Goal: Transaction & Acquisition: Register for event/course

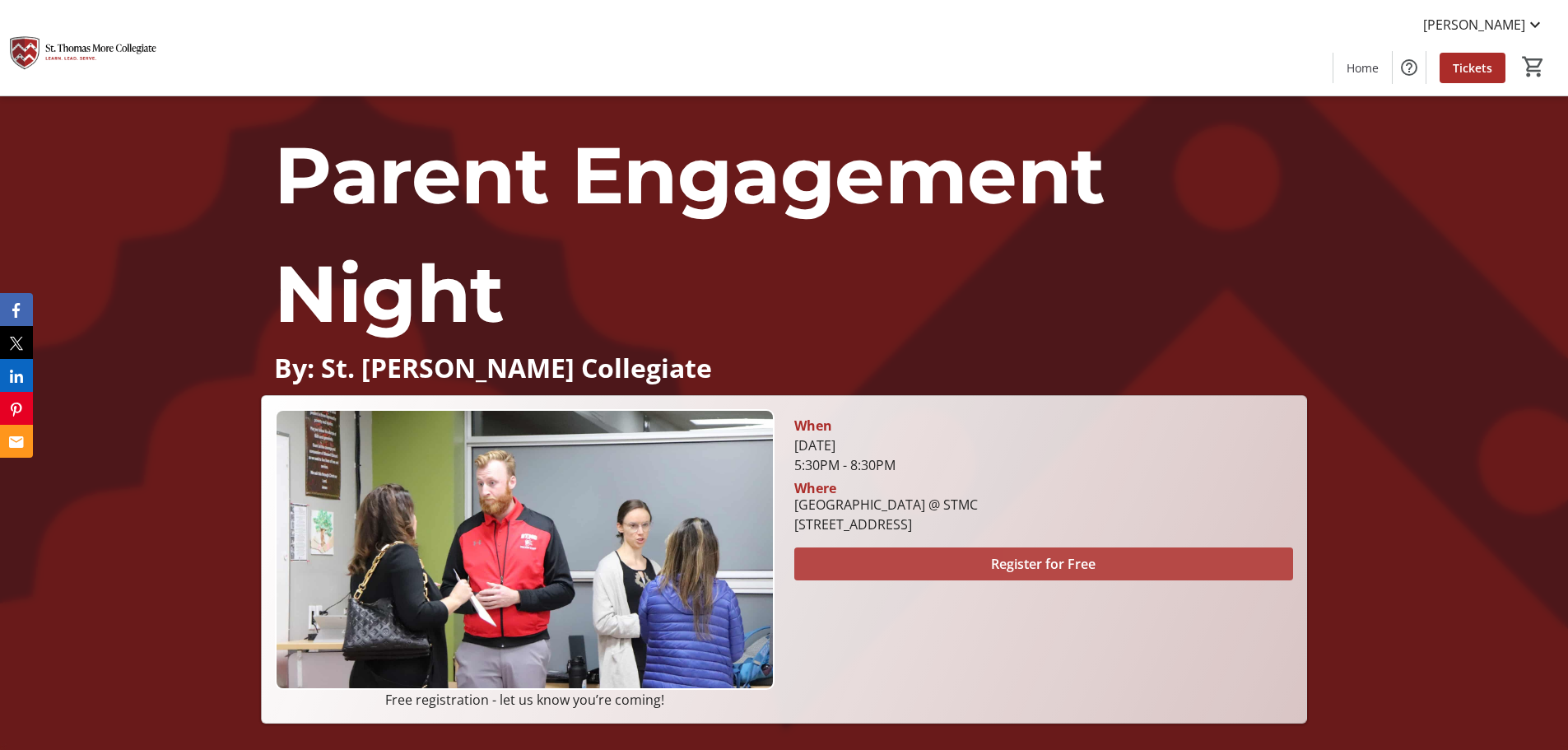
click at [1218, 552] on span at bounding box center [1043, 564] width 498 height 39
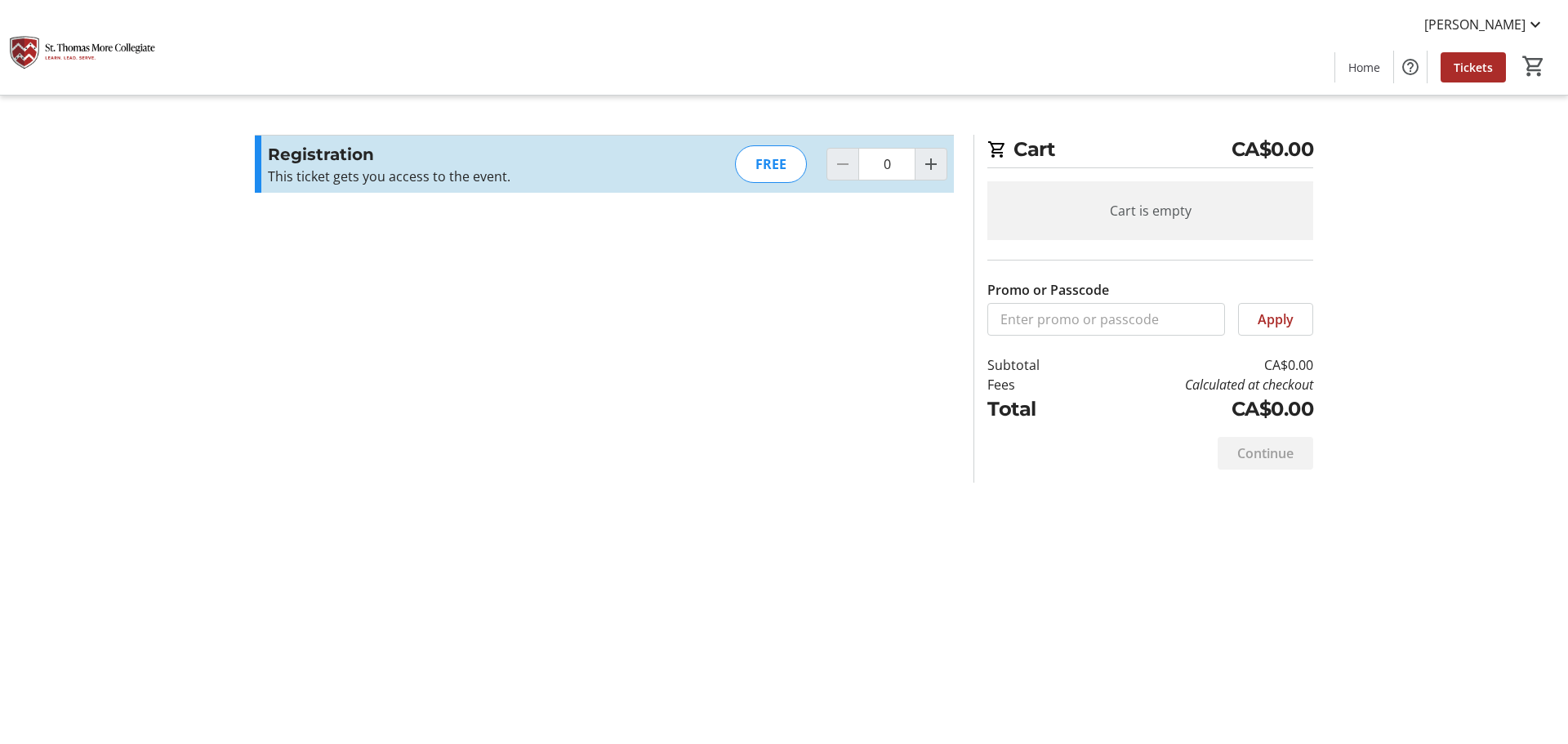
click at [784, 171] on div "FREE" at bounding box center [770, 164] width 71 height 37
click at [1529, 505] on tr-checkout-feature-upsell-ui "Cart CA$0.00 Cart is empty Promo or Passcode Apply Subtotal CA$0.00 Fees Calcul…" at bounding box center [784, 372] width 1568 height 744
click at [1472, 68] on span "Tickets" at bounding box center [1473, 68] width 39 height 17
click at [938, 162] on mat-icon "Increment by one" at bounding box center [931, 164] width 20 height 20
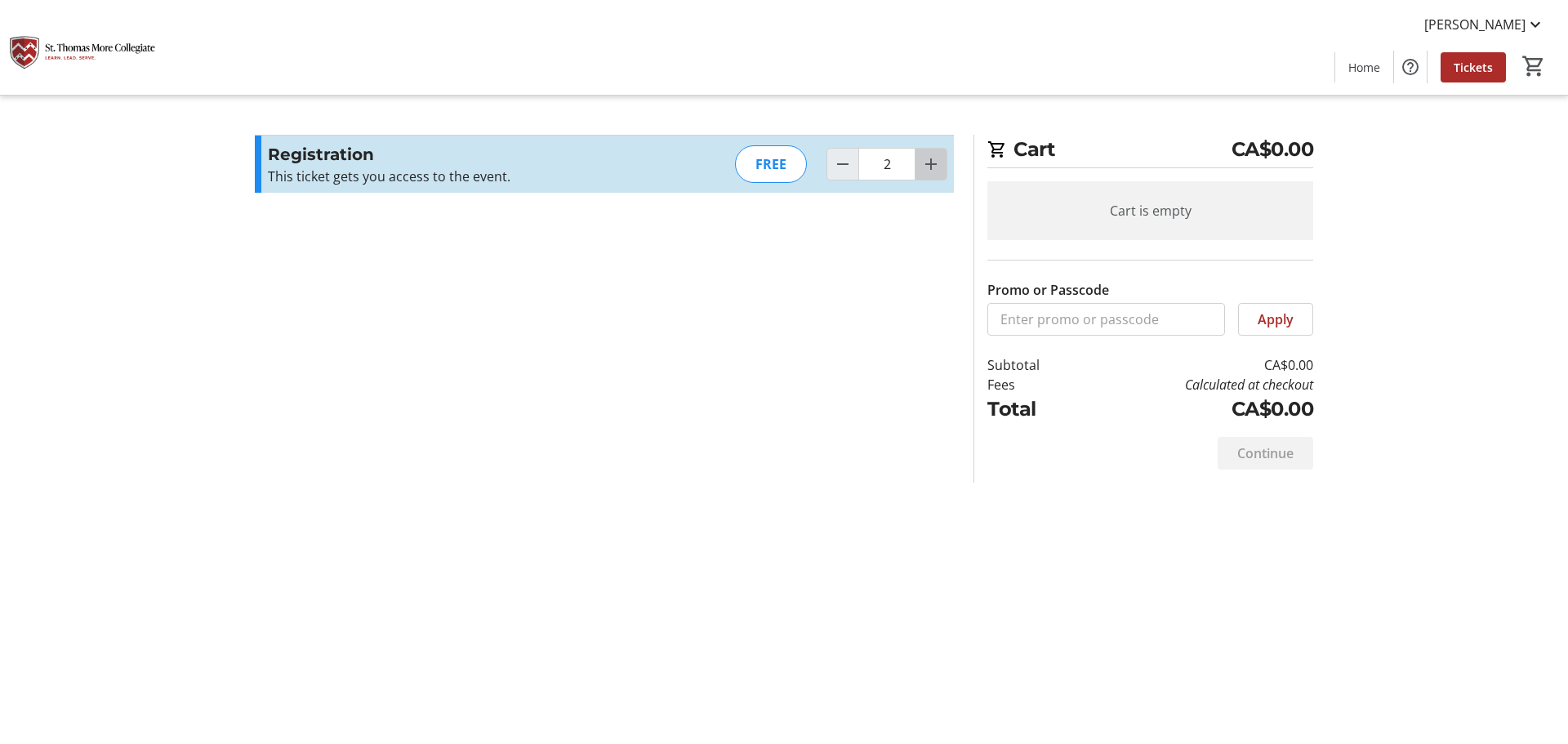
click at [938, 159] on mat-icon "Increment by one" at bounding box center [931, 164] width 20 height 20
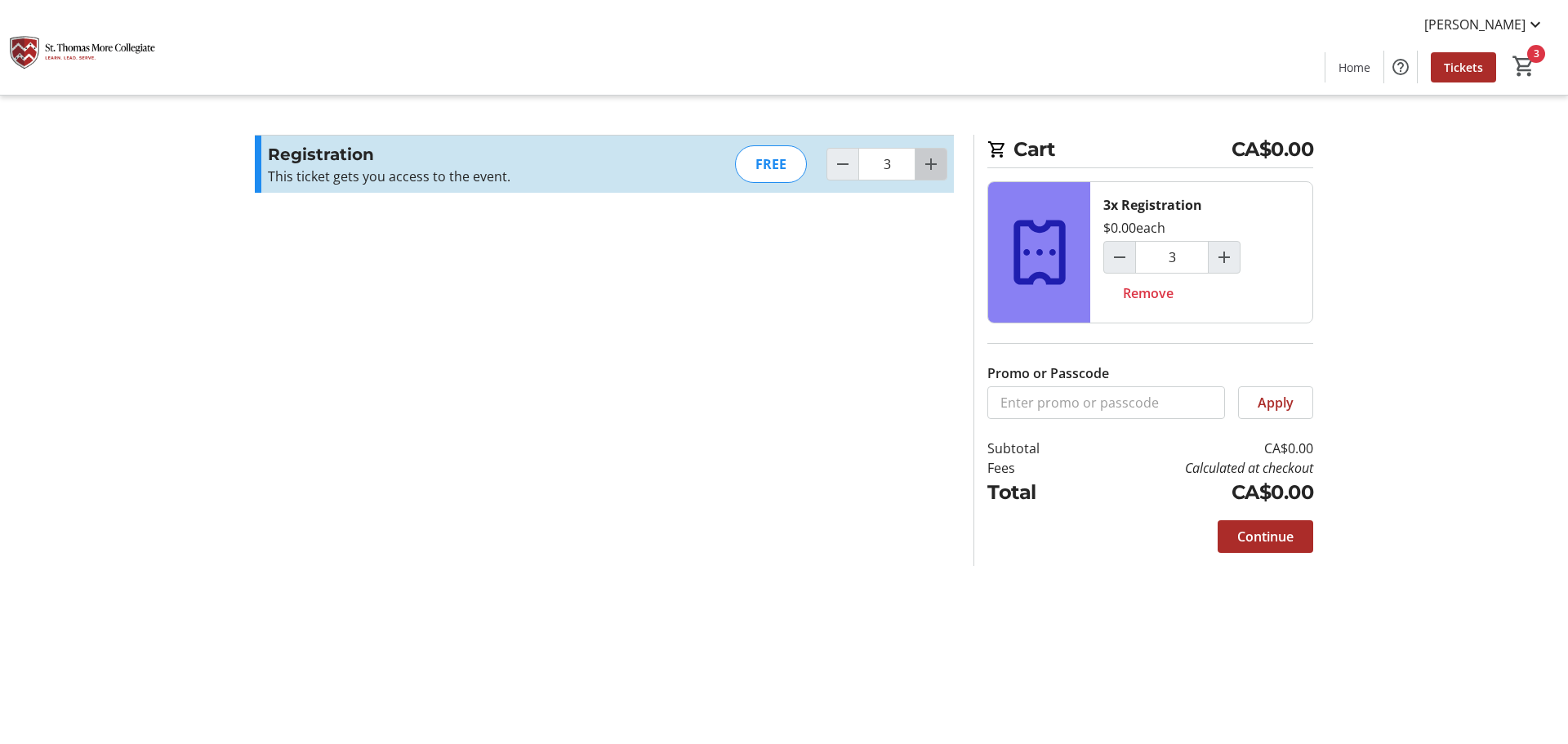
click at [938, 159] on mat-icon "Increment by one" at bounding box center [931, 164] width 20 height 20
type input "4"
click at [1487, 522] on tr-checkout-feature-upsell-ui "Cart CA$0.00 4x Registration $0.00 each 4 Remove Promo or Passcode Apply Subtot…" at bounding box center [784, 372] width 1568 height 744
click at [1281, 536] on span "Continue" at bounding box center [1265, 536] width 56 height 20
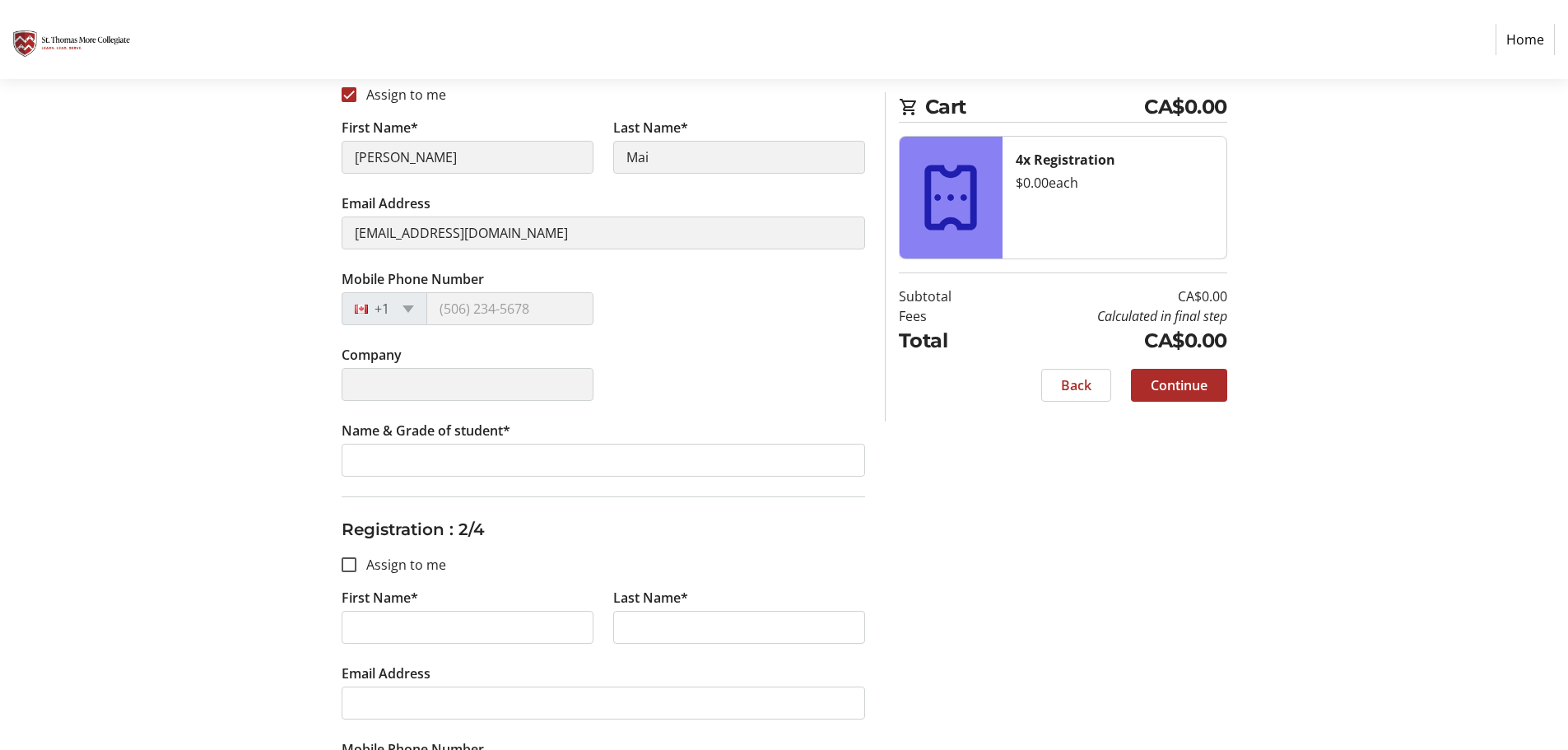
scroll to position [494, 0]
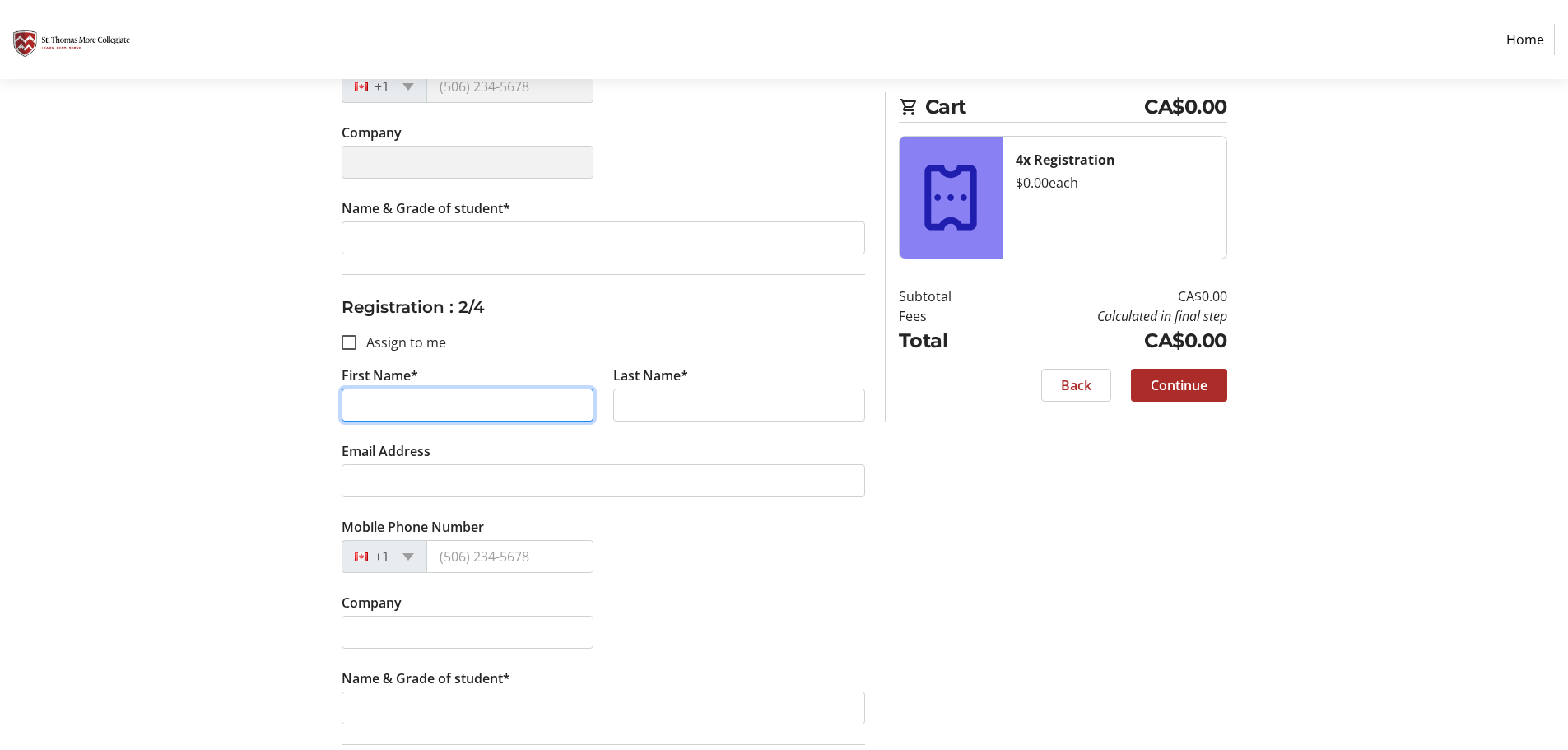
click at [370, 414] on input "First Name*" at bounding box center [468, 405] width 252 height 33
type input "d"
type input "Duke"
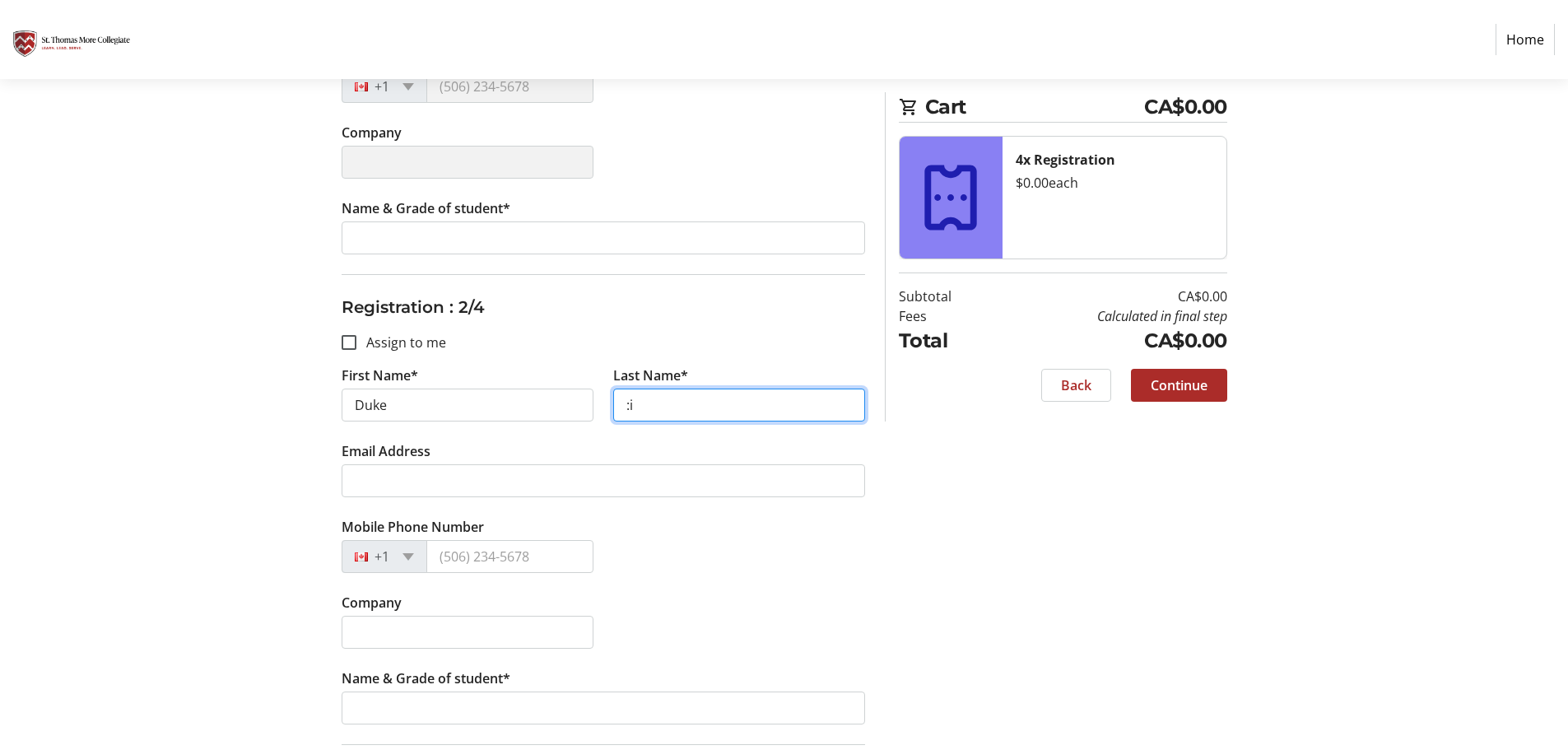
type input ":"
type input "Li"
click at [867, 641] on div "Company" at bounding box center [603, 630] width 543 height 76
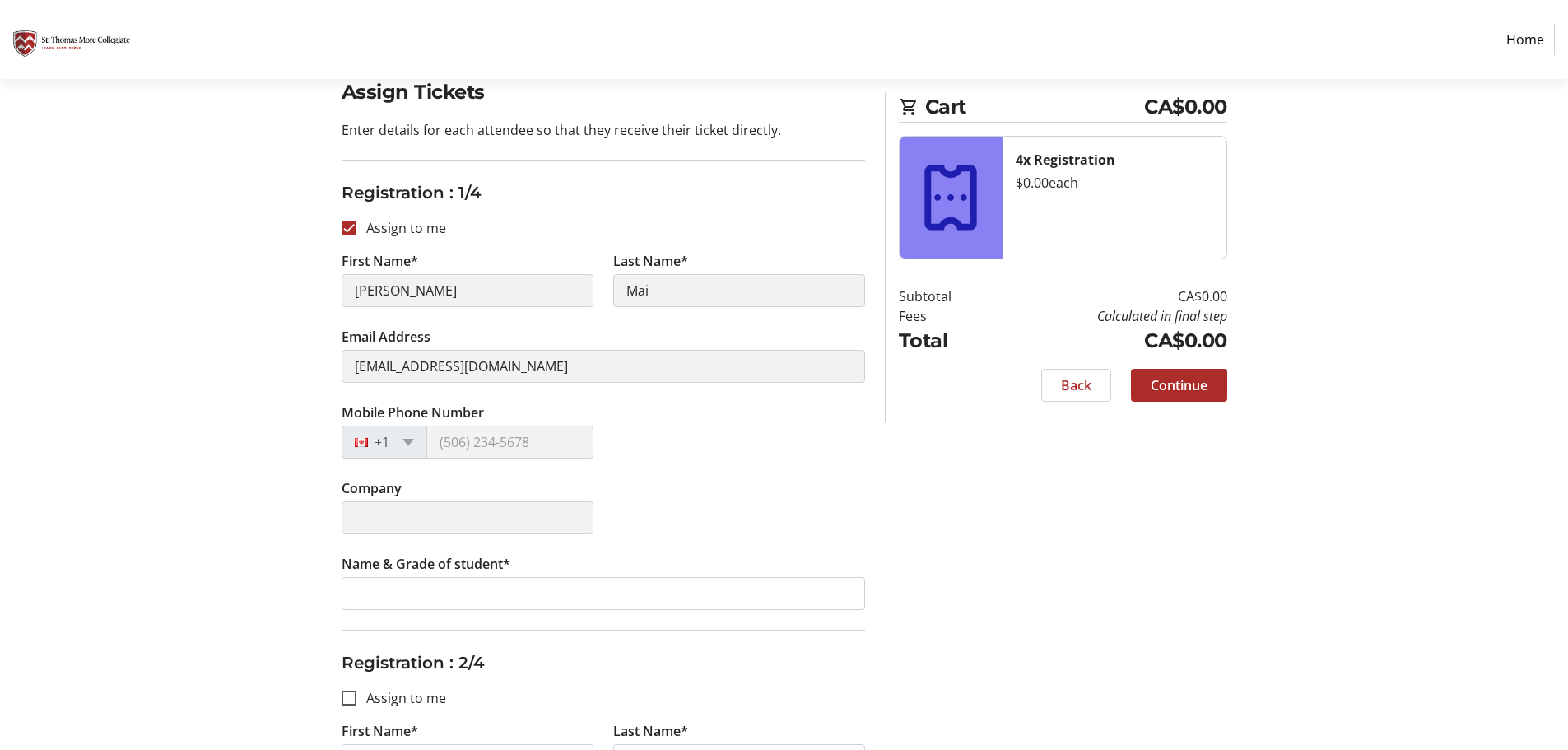
scroll to position [83, 0]
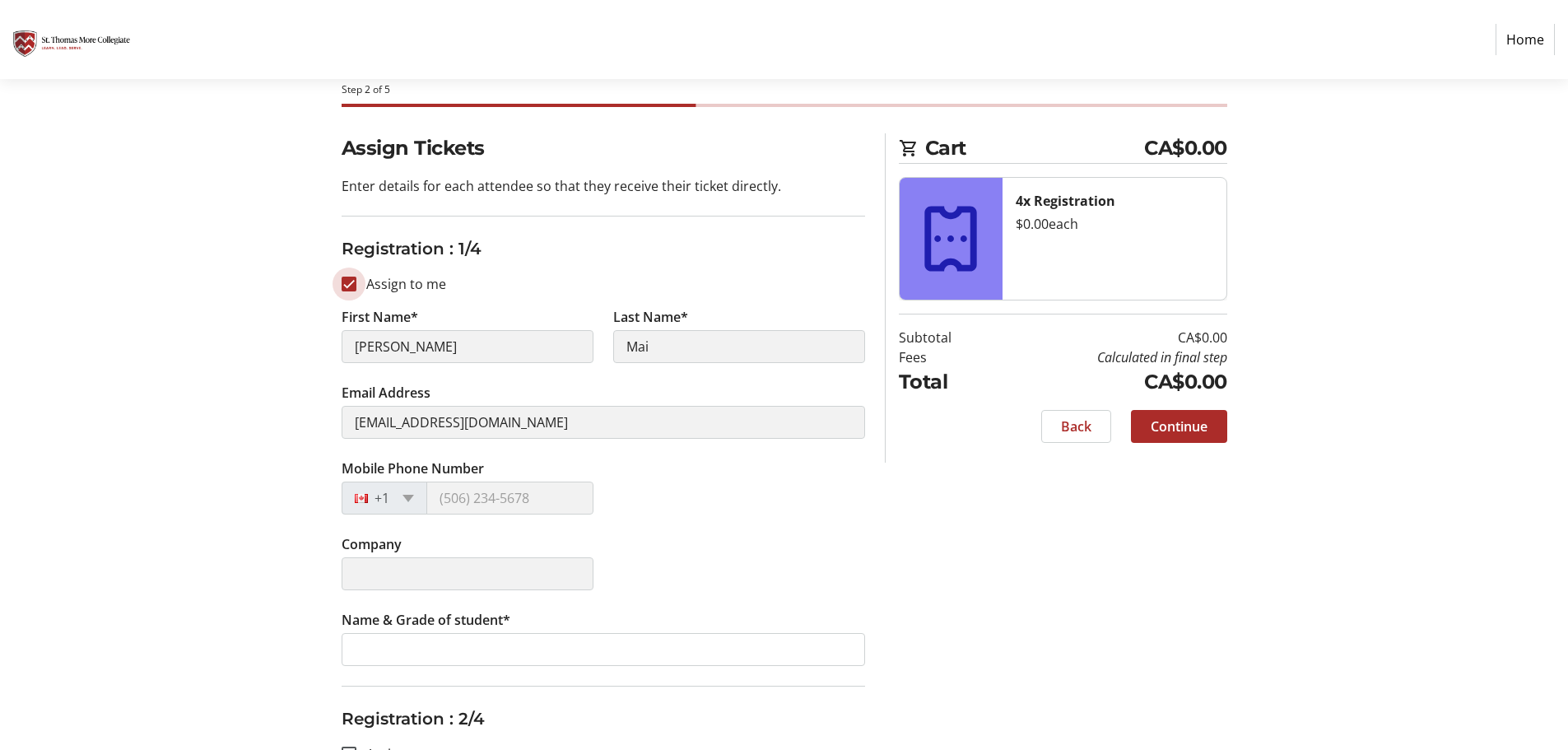
click at [347, 285] on input "Assign to me" at bounding box center [349, 283] width 14 height 14
checkbox input "false"
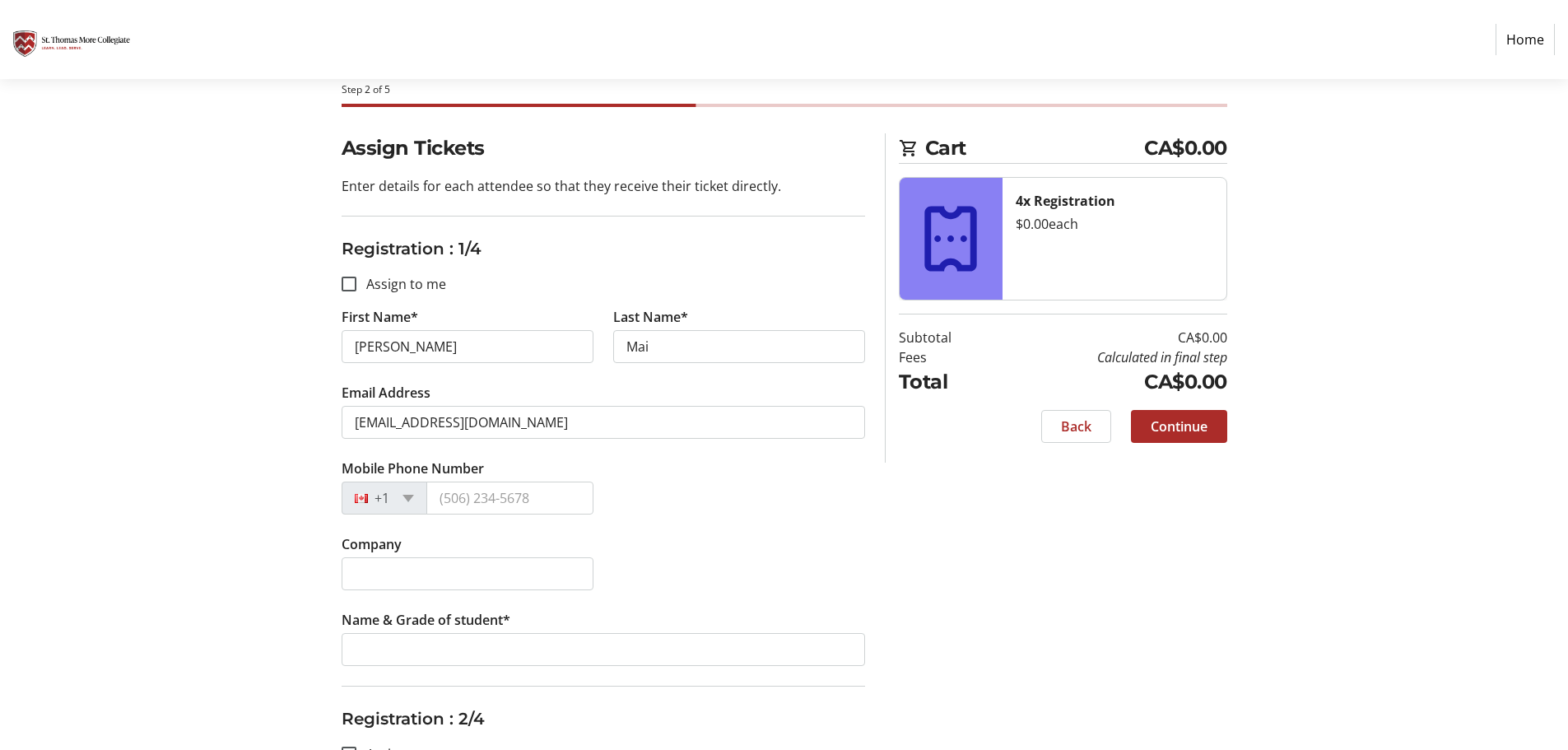
click at [815, 561] on div "Company" at bounding box center [603, 571] width 543 height 76
click at [464, 495] on input "Mobile Phone Number" at bounding box center [510, 497] width 167 height 33
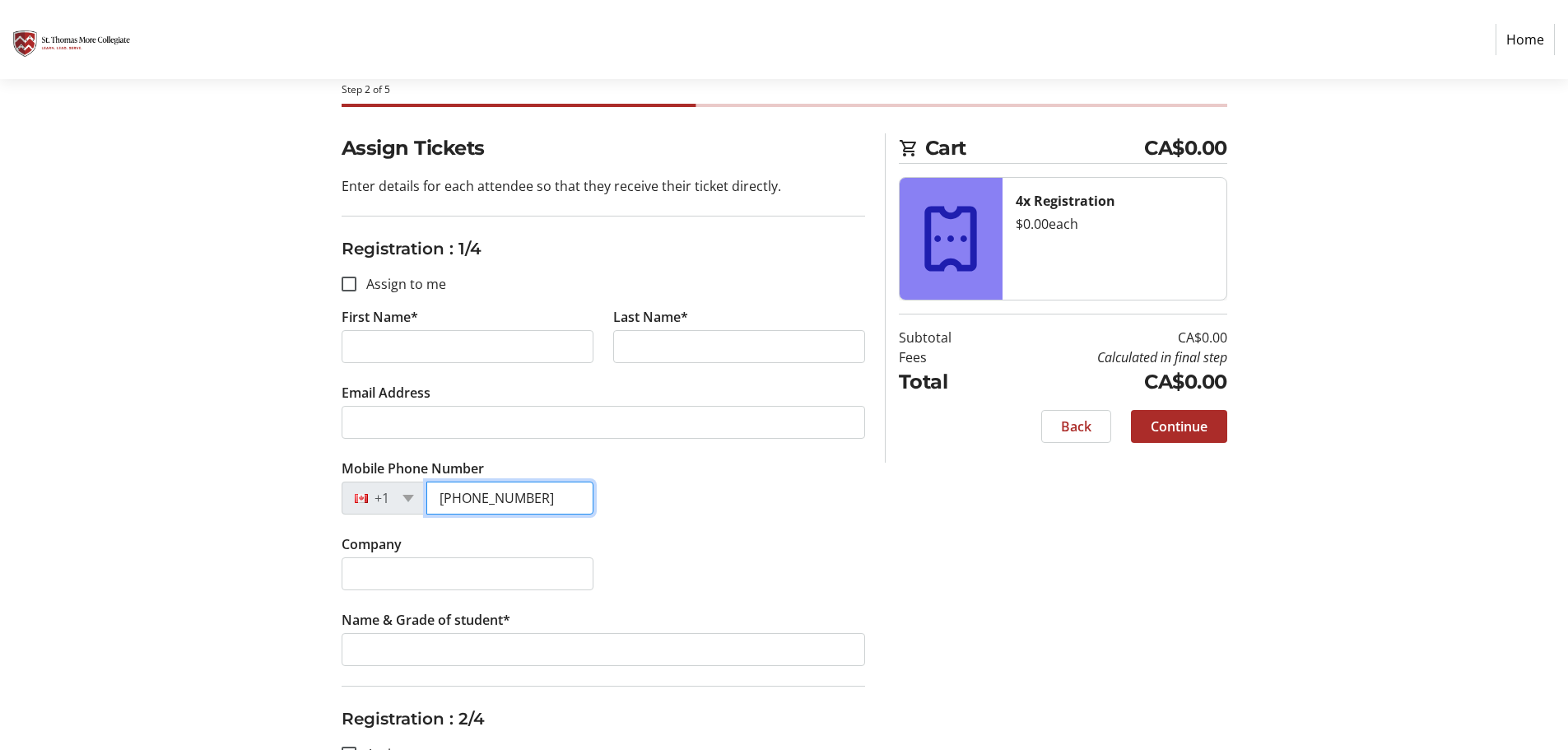
type input "[PHONE_NUMBER]"
click at [827, 578] on div "Company" at bounding box center [603, 571] width 543 height 76
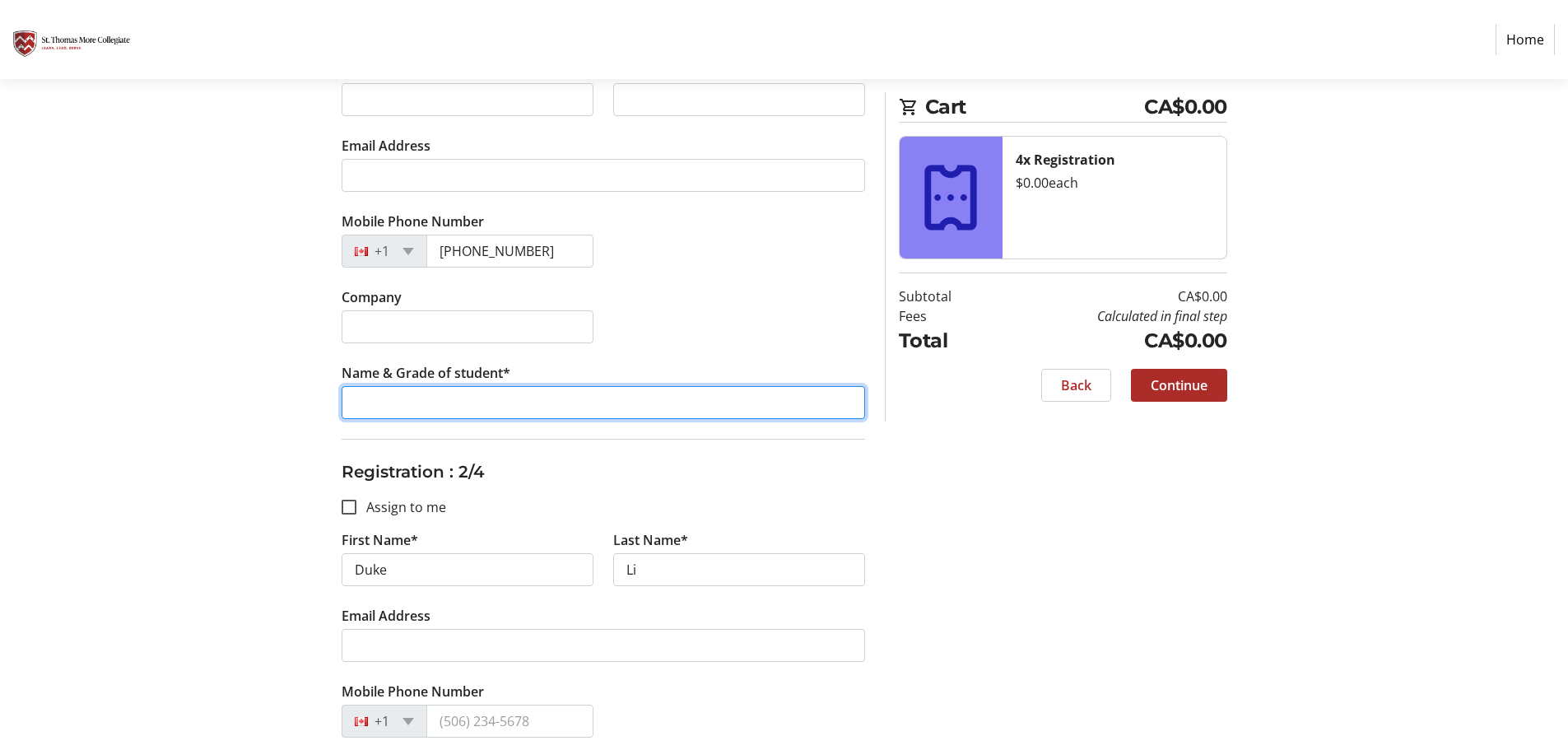
click at [479, 412] on input "Name & Grade of student*" at bounding box center [603, 402] width 523 height 33
type input "[PERSON_NAME] / Gr.8"
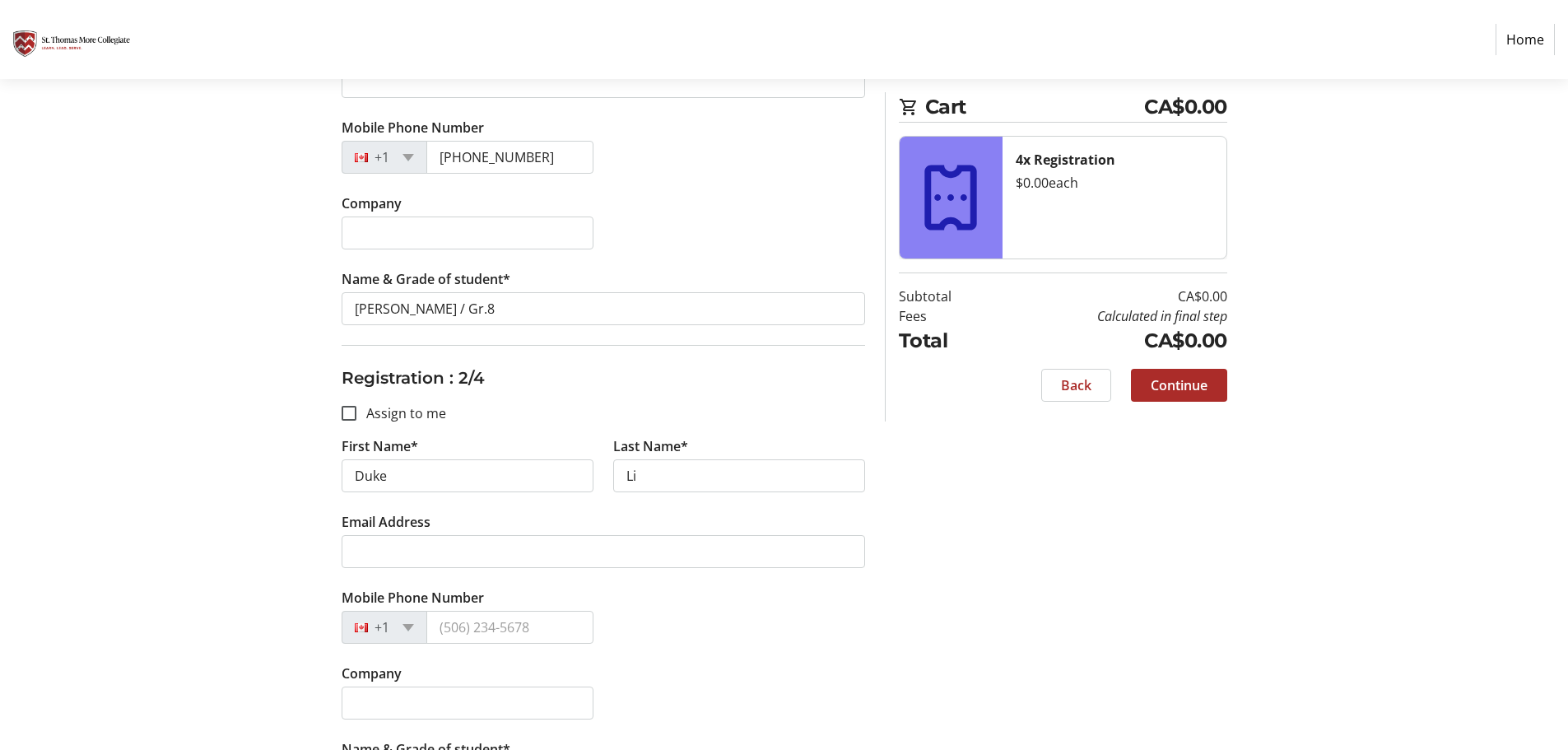
scroll to position [576, 0]
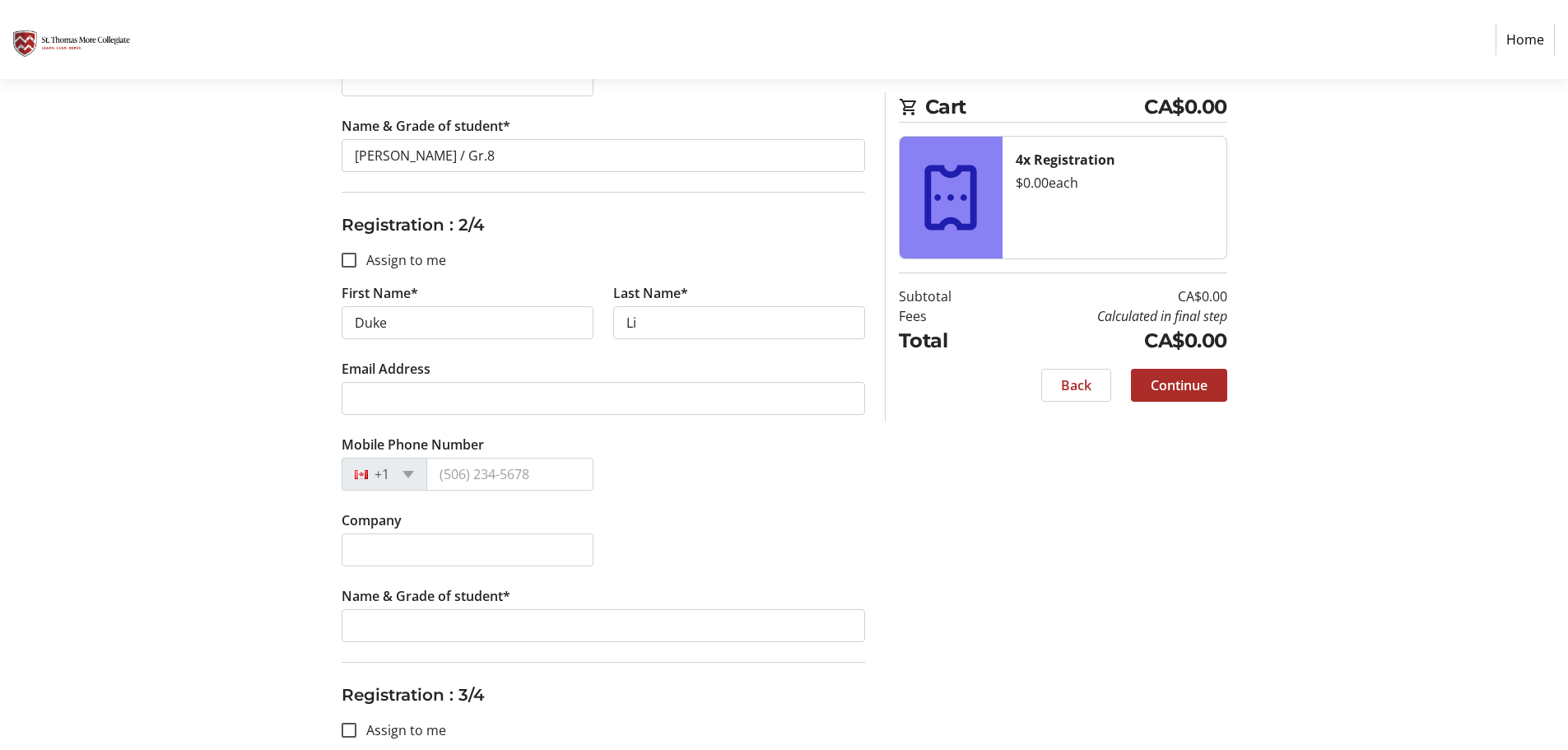
drag, startPoint x: 473, startPoint y: 172, endPoint x: 422, endPoint y: 160, distance: 52.4
click at [422, 160] on tr-form-field "Name & Grade of student* [PERSON_NAME] / Gr.8" at bounding box center [603, 154] width 523 height 76
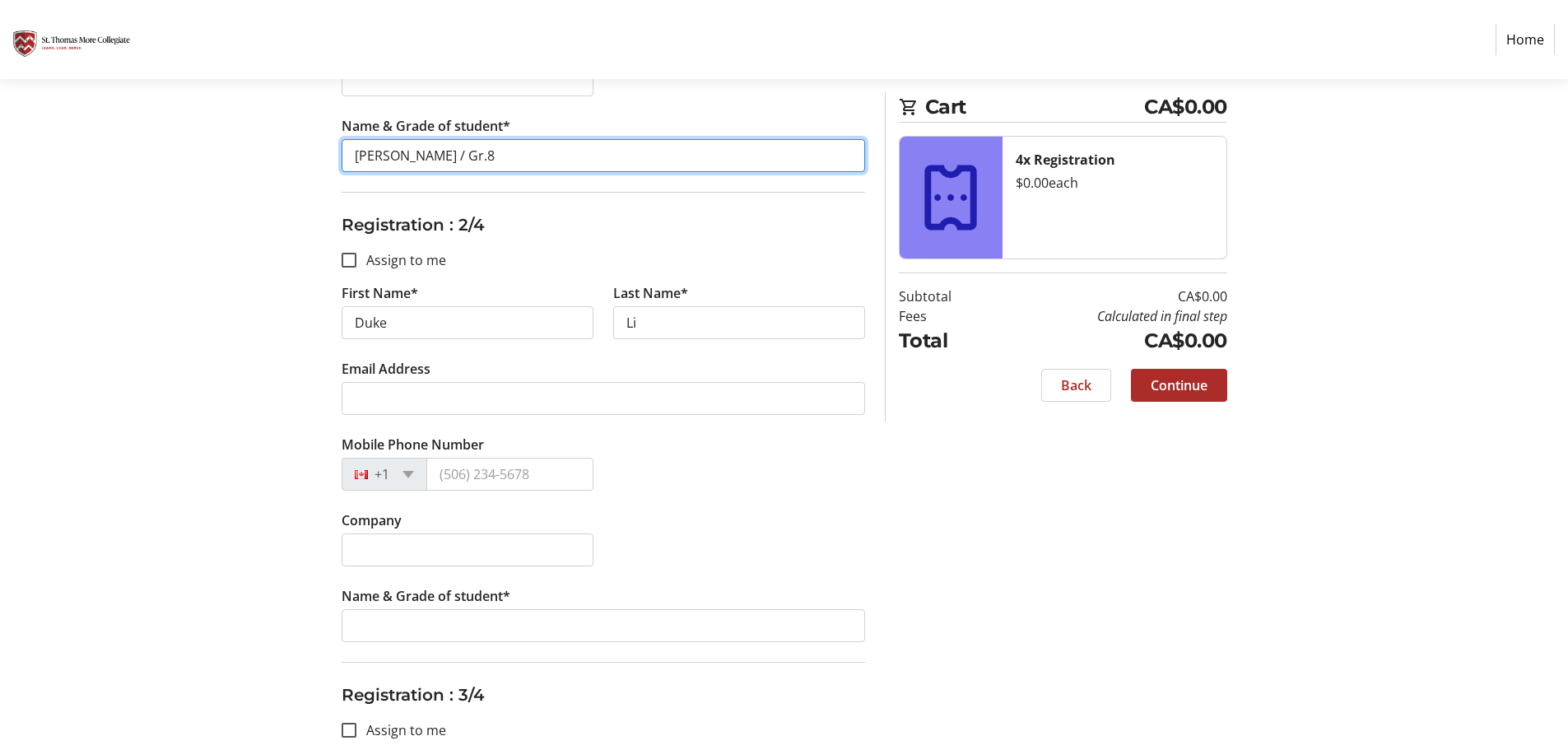
drag, startPoint x: 464, startPoint y: 153, endPoint x: 168, endPoint y: 143, distance: 296.2
click at [168, 143] on section "Purchase Step 2 of 5 Cart CA$0.00 4x Registration $0.00 each Subtotal CA$0.00 F…" at bounding box center [784, 552] width 1568 height 2099
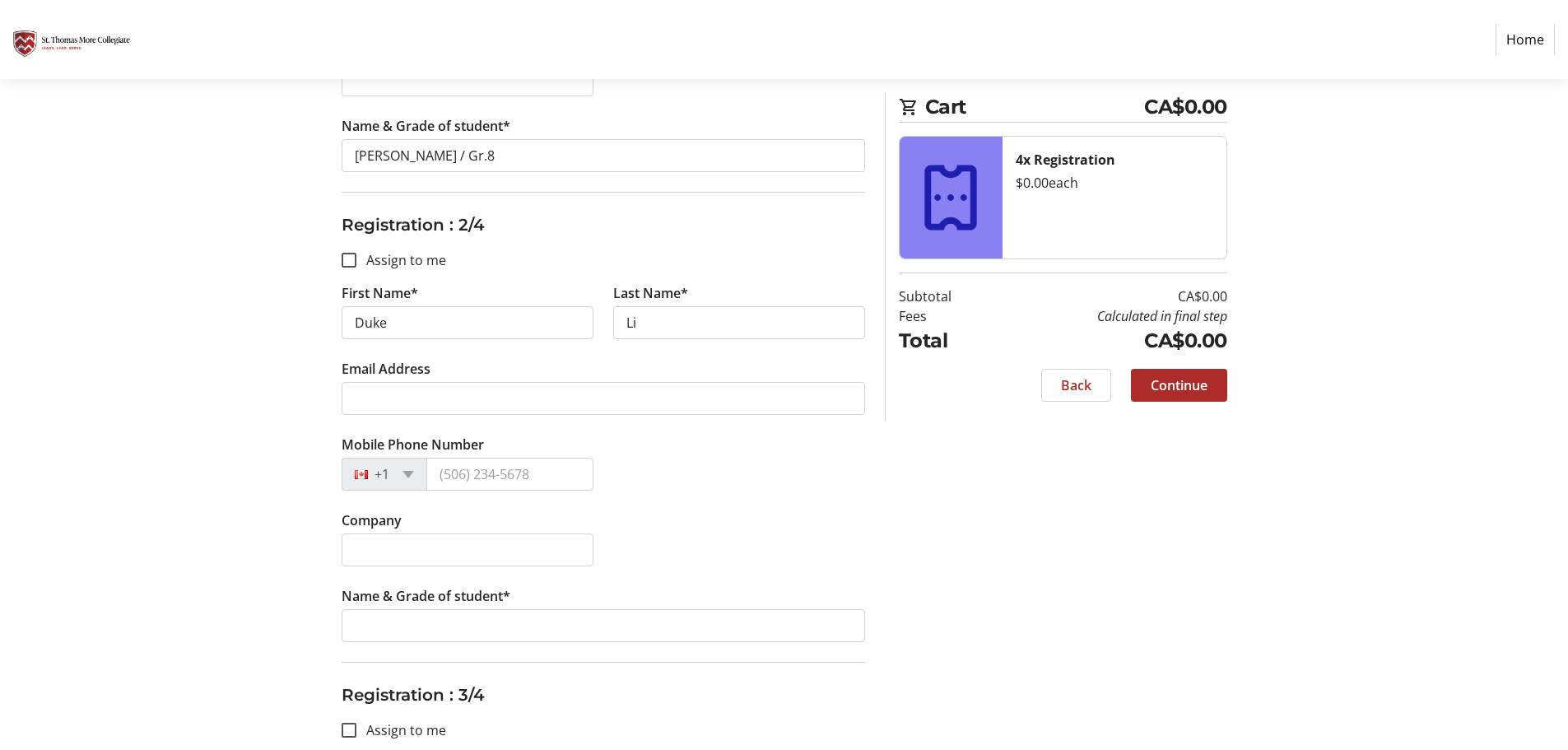
click at [1038, 581] on div "Assign Tickets Enter details for each attendee so that they receive their ticke…" at bounding box center [784, 620] width 1086 height 1962
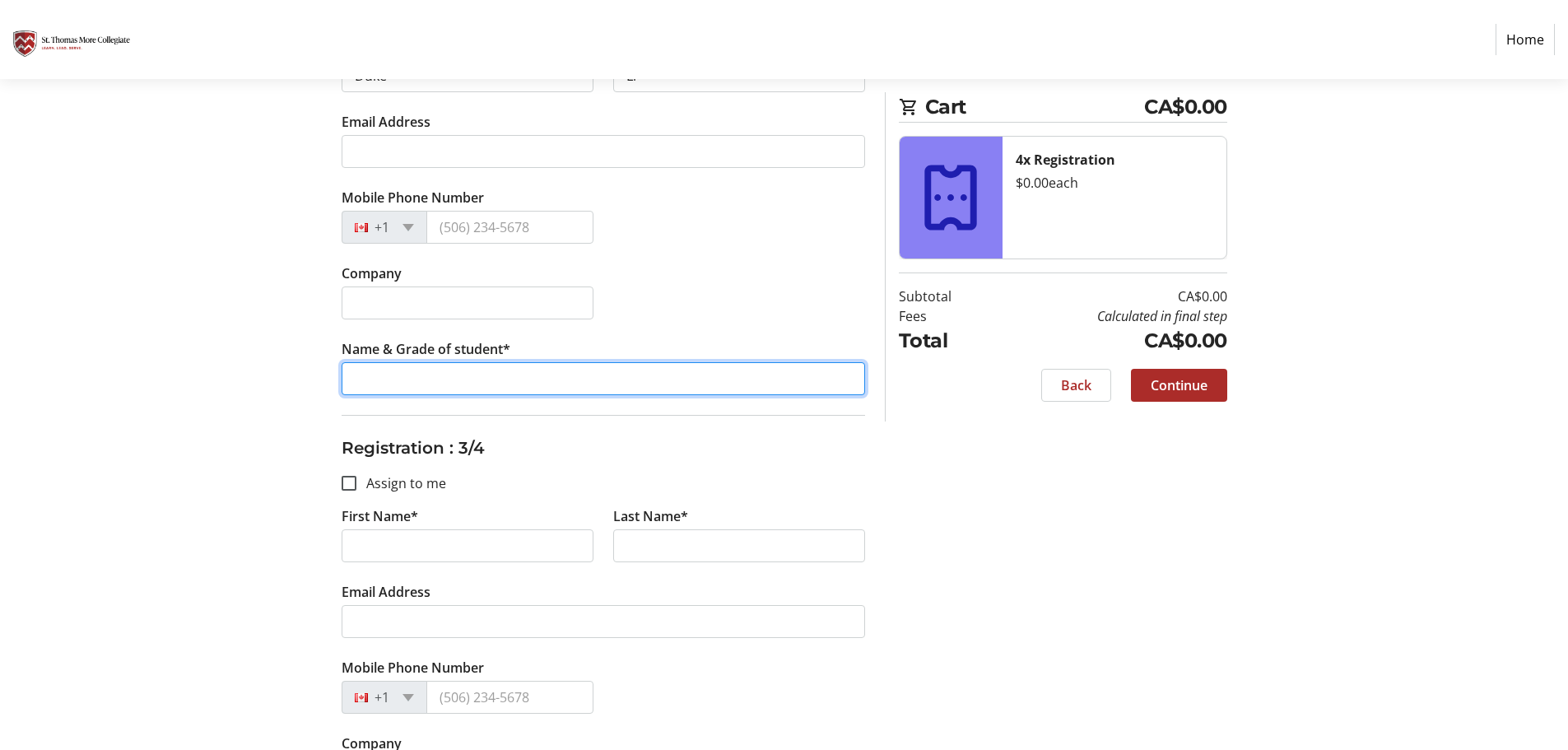
click at [447, 383] on input "Name & Grade of student*" at bounding box center [603, 378] width 523 height 33
paste input "[PERSON_NAME] / Gr.8"
type input "[PERSON_NAME] / Gr.8"
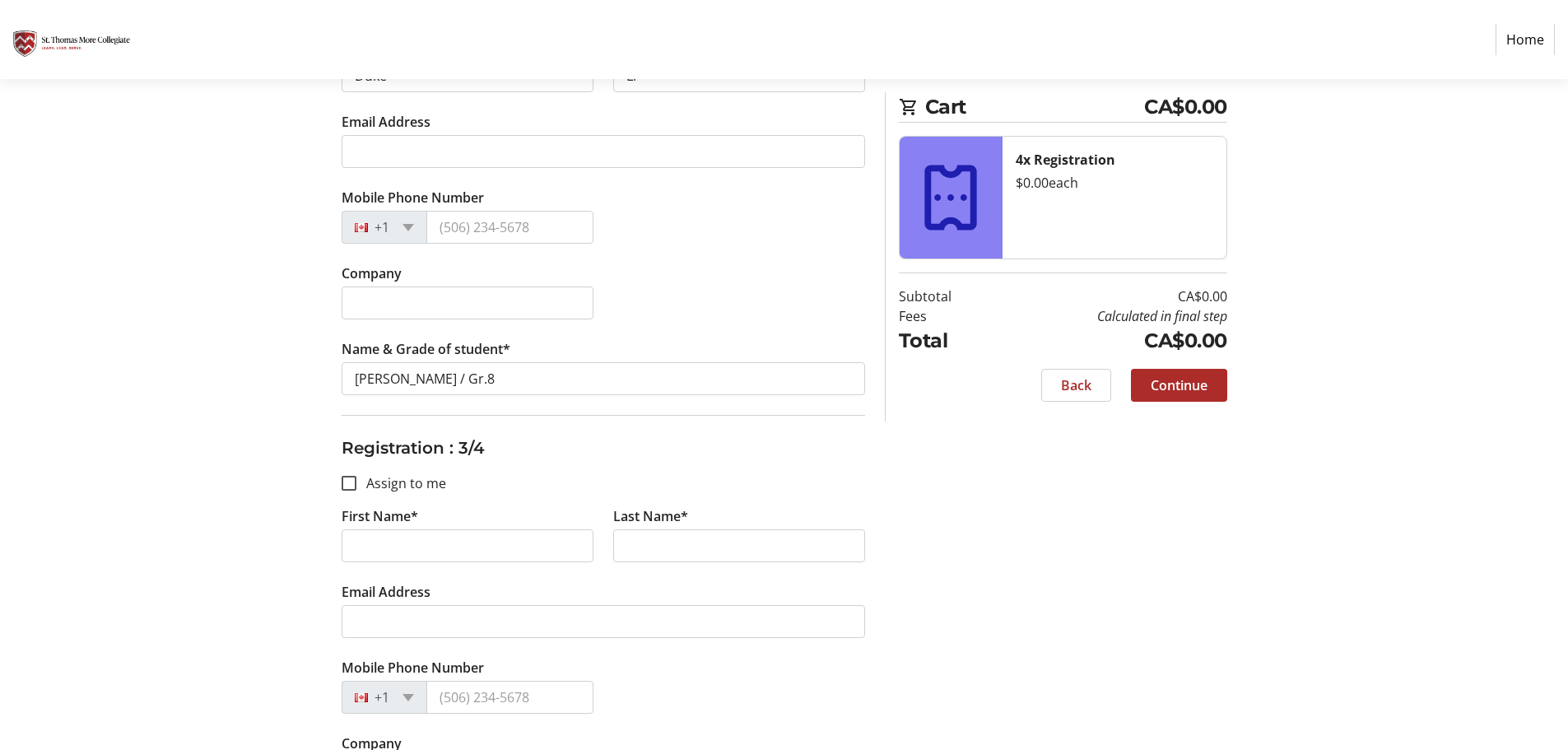
click at [1061, 529] on div "Assign Tickets Enter details for each attendee so that they receive their ticke…" at bounding box center [784, 373] width 1086 height 1962
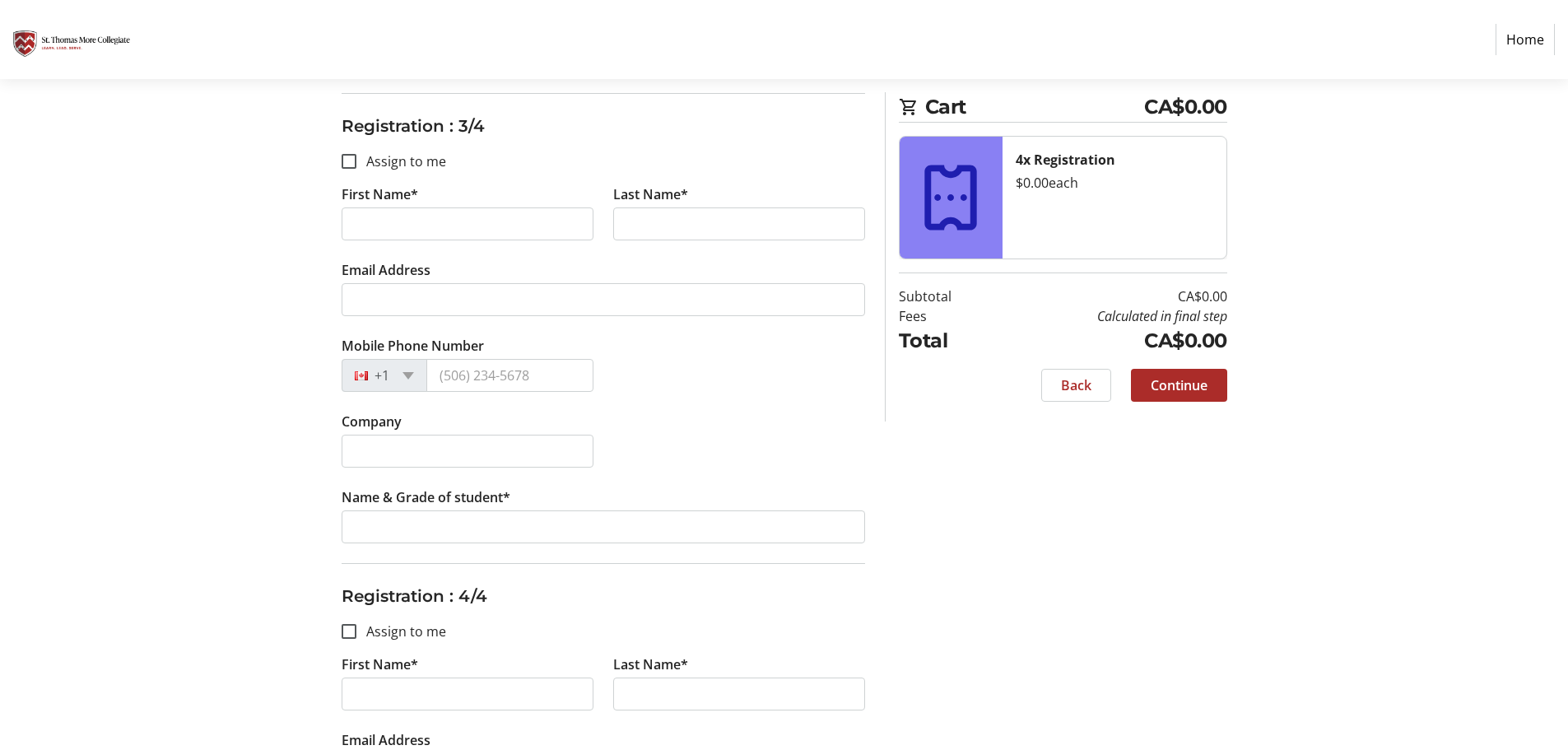
scroll to position [1152, 0]
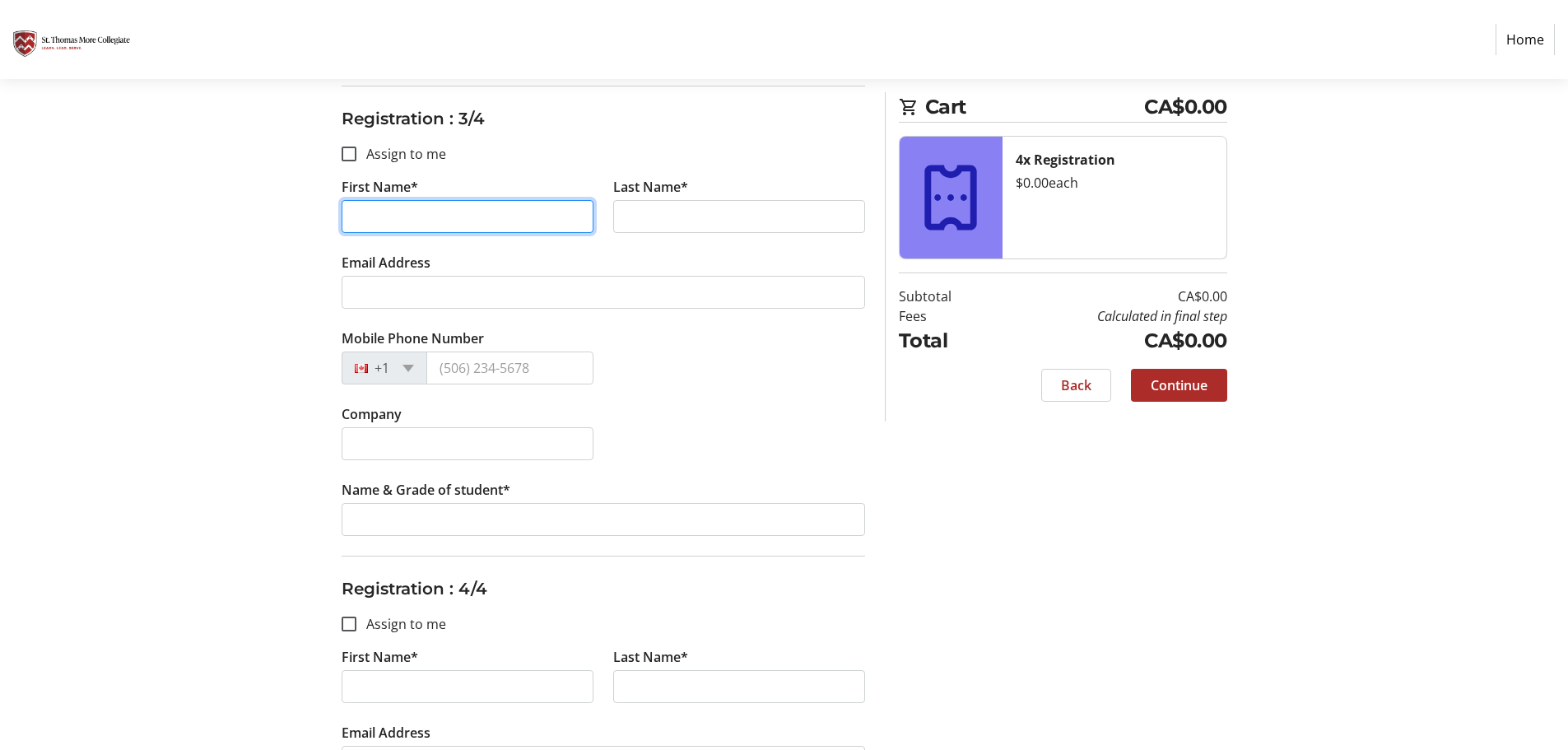
click at [422, 201] on input "First Name*" at bounding box center [468, 216] width 252 height 33
type input "Giselle"
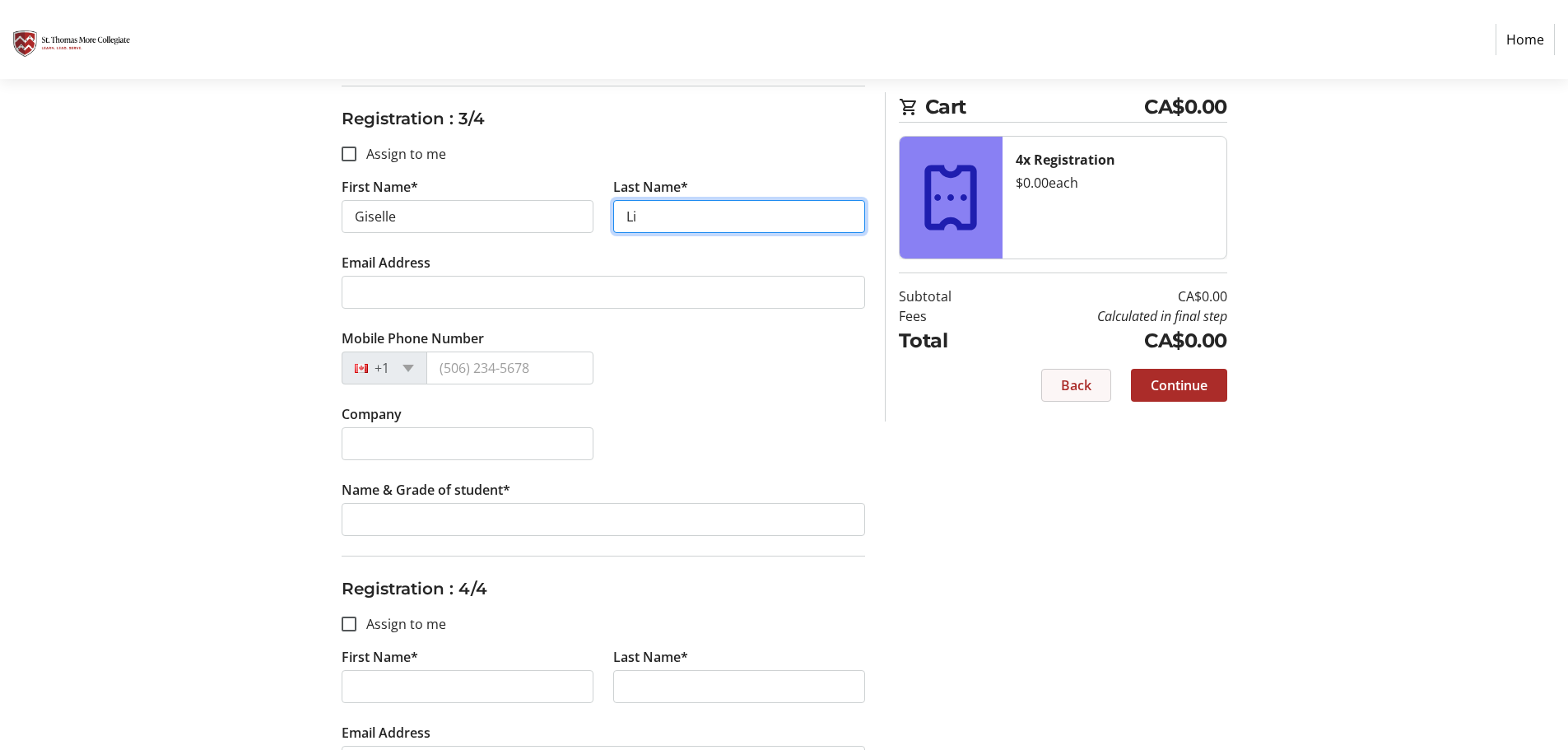
type input "Li"
click at [1067, 395] on span "Back" at bounding box center [1076, 385] width 31 height 20
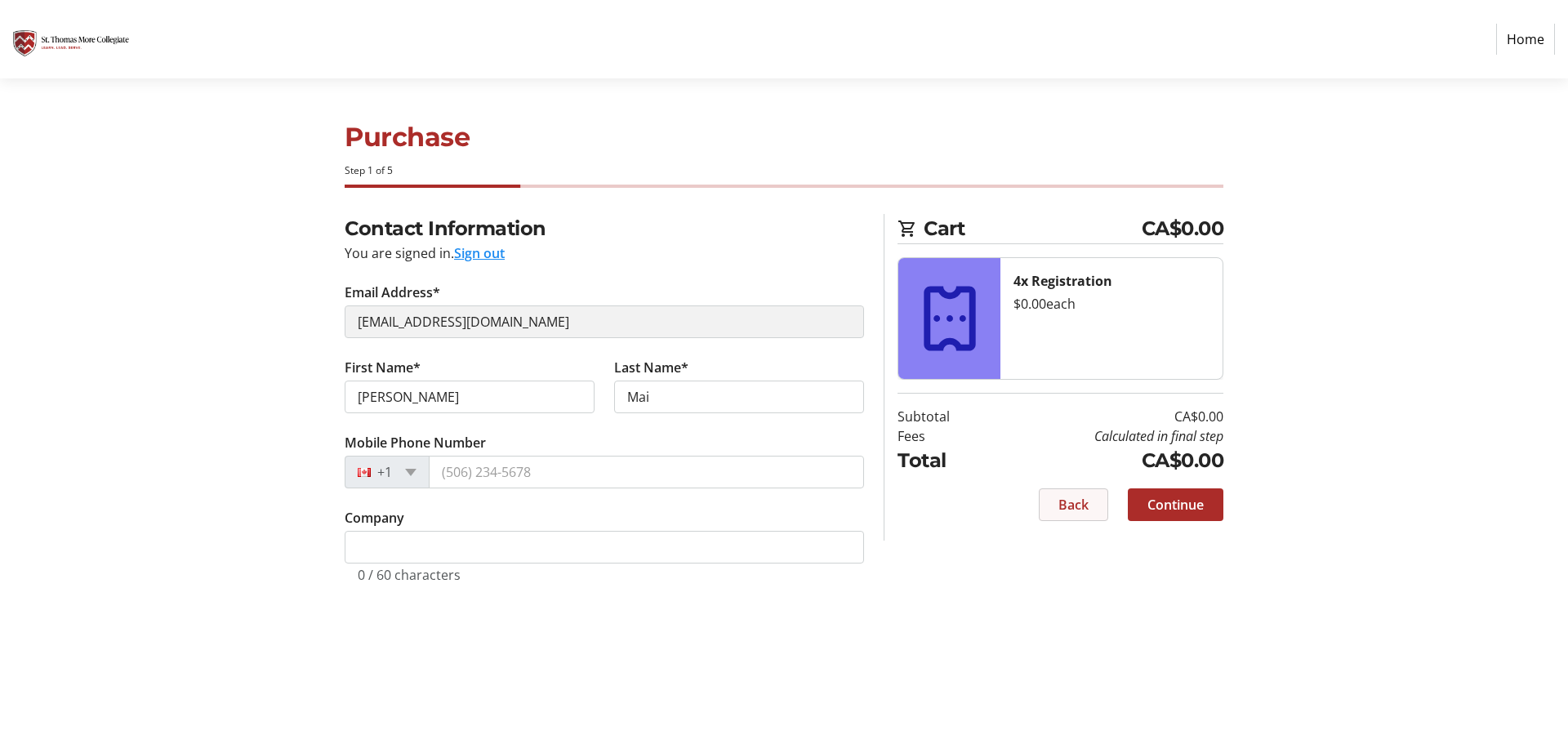
click at [1087, 500] on span "Back" at bounding box center [1074, 504] width 30 height 20
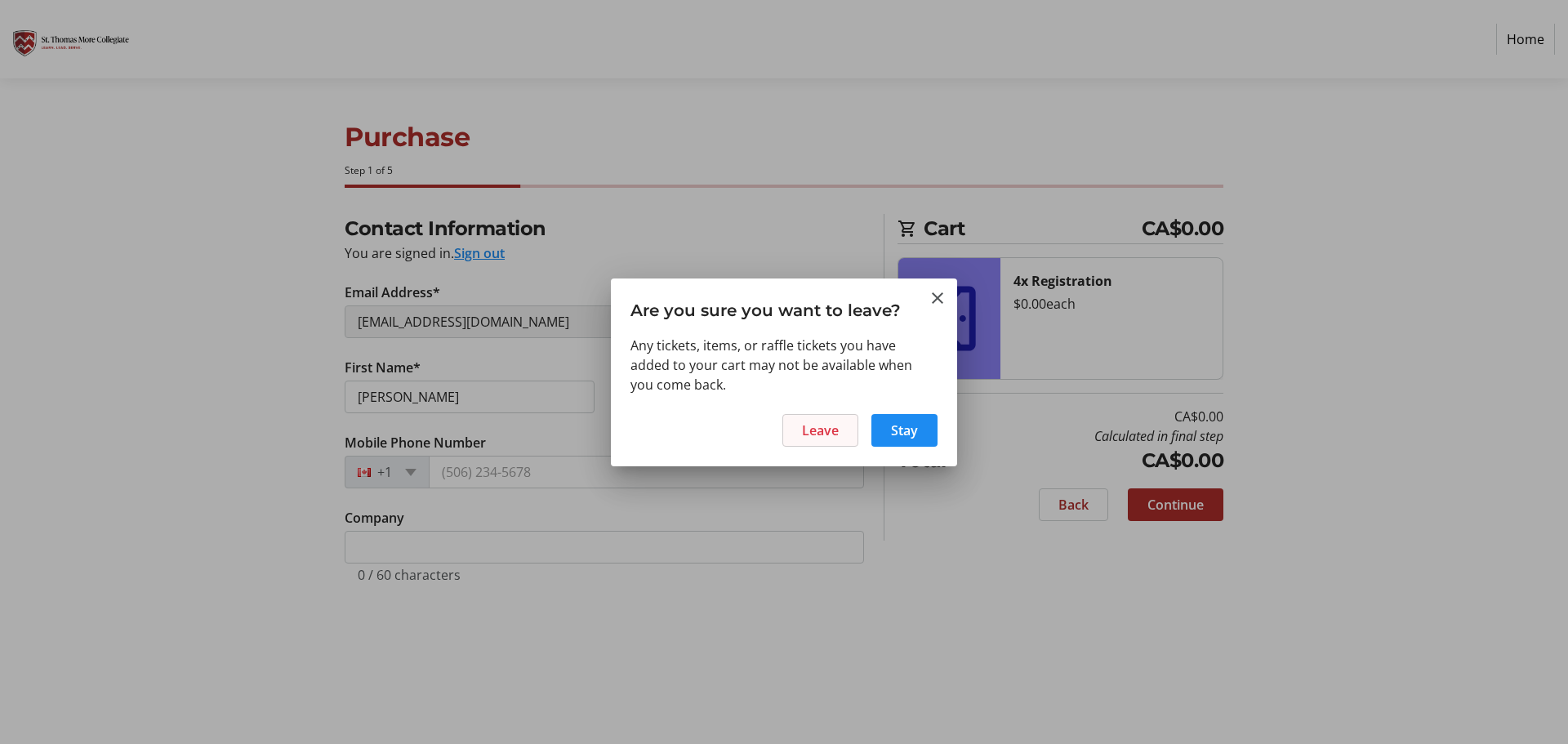
click at [833, 422] on span "Leave" at bounding box center [820, 430] width 37 height 20
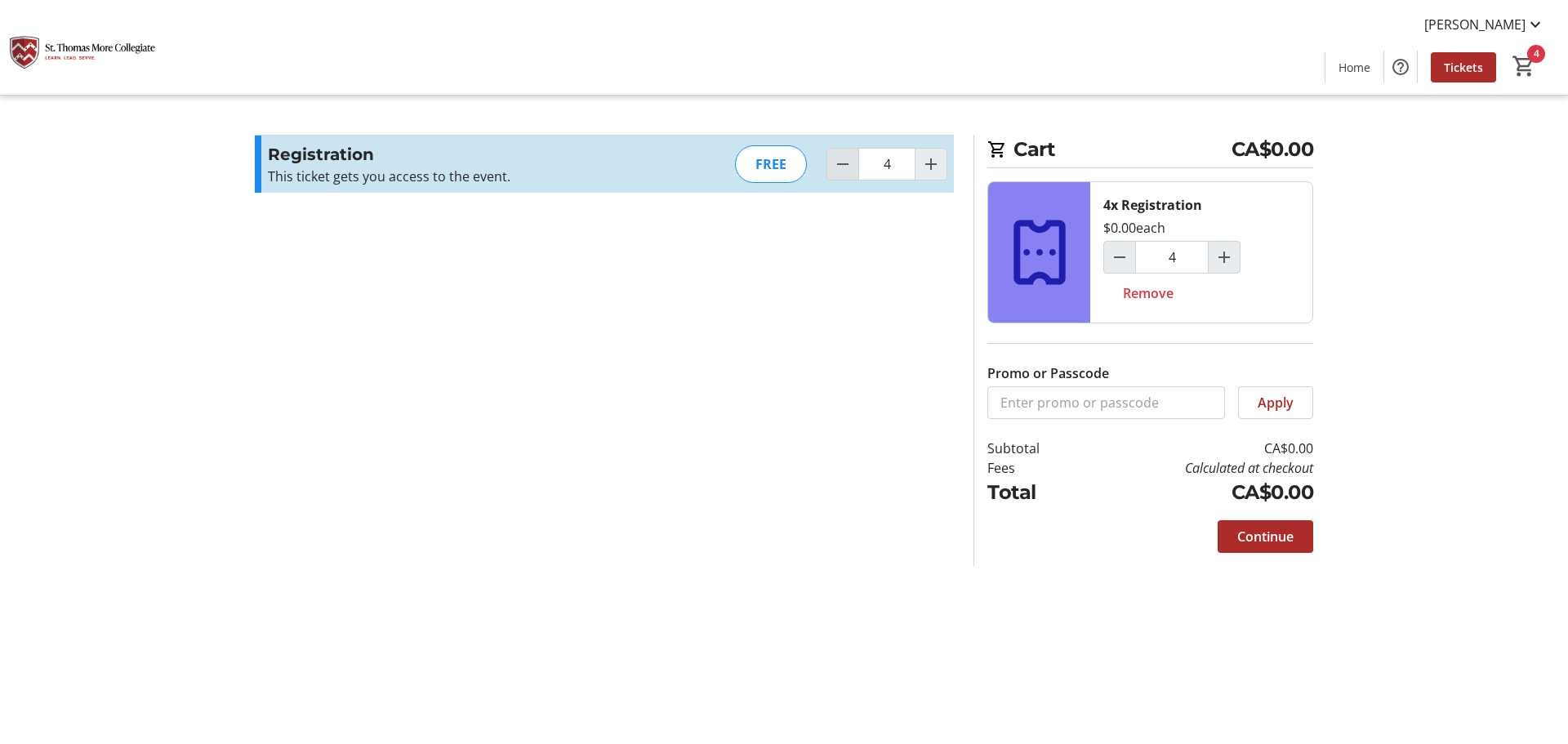
click at [847, 169] on mat-icon "Decrement by one" at bounding box center [842, 164] width 20 height 20
type input "3"
click at [946, 165] on div at bounding box center [931, 164] width 32 height 32
click at [935, 165] on mat-icon "Increment by one" at bounding box center [931, 164] width 20 height 20
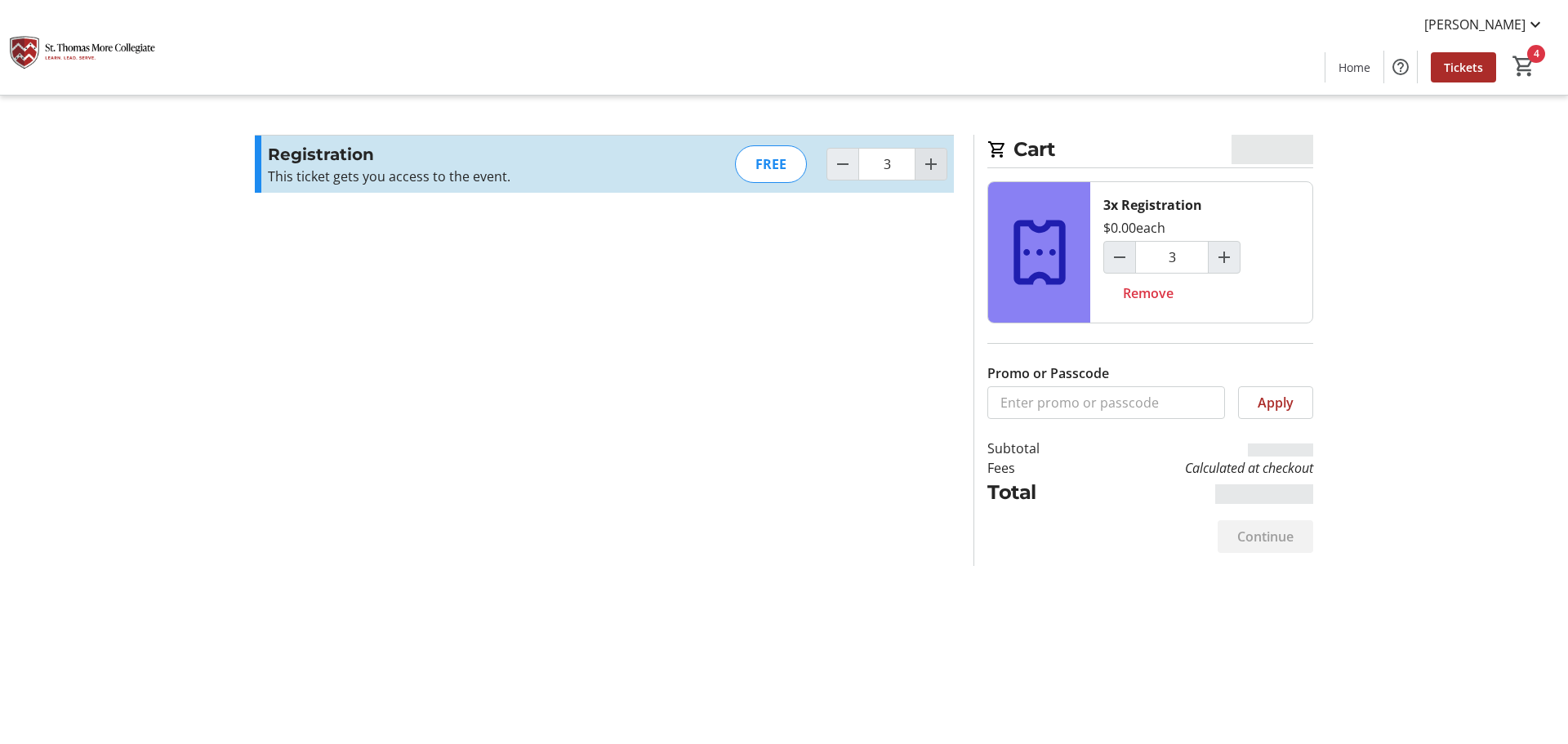
type input "4"
click at [1278, 528] on div "Continue" at bounding box center [1265, 536] width 95 height 32
click at [1276, 519] on span at bounding box center [1265, 536] width 95 height 39
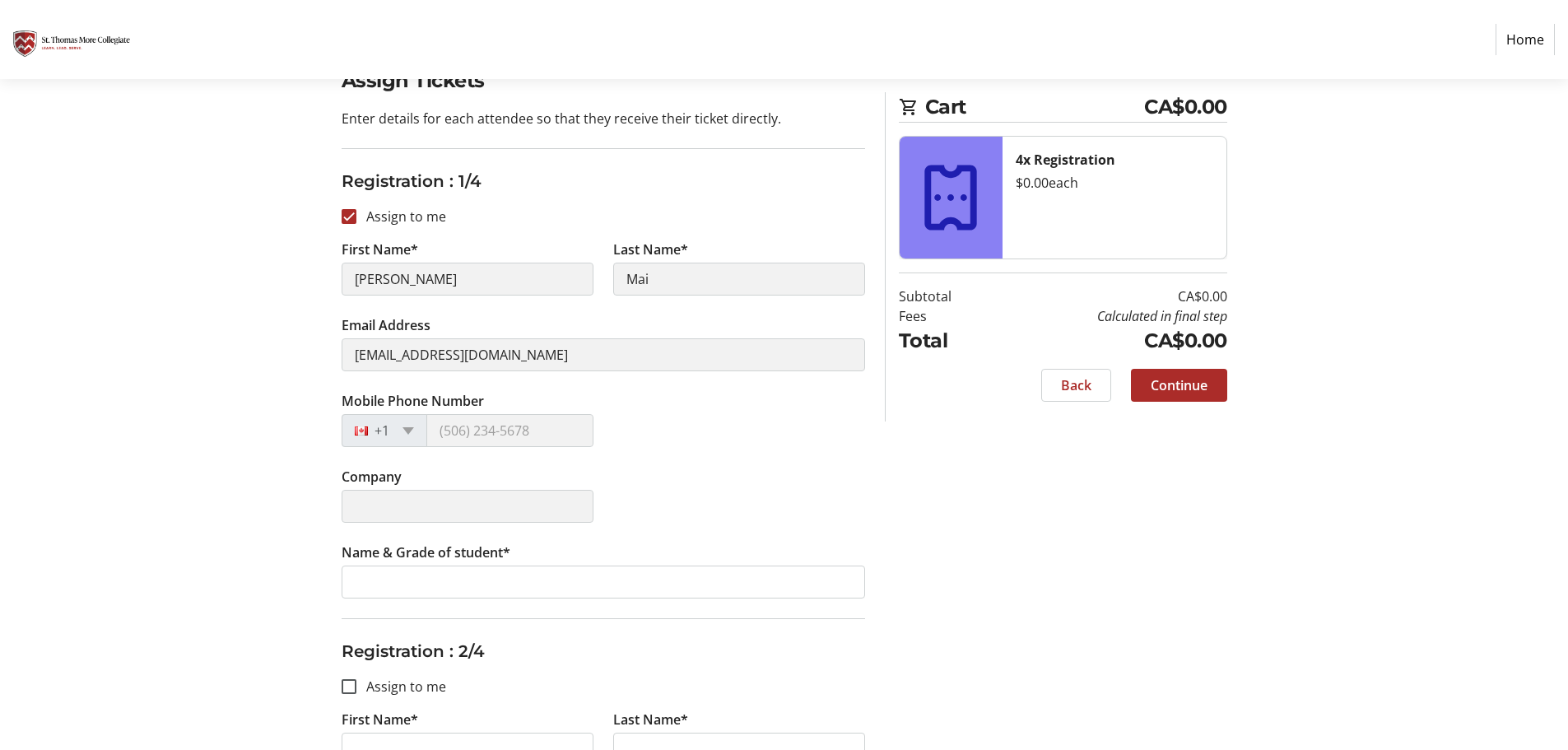
scroll to position [164, 0]
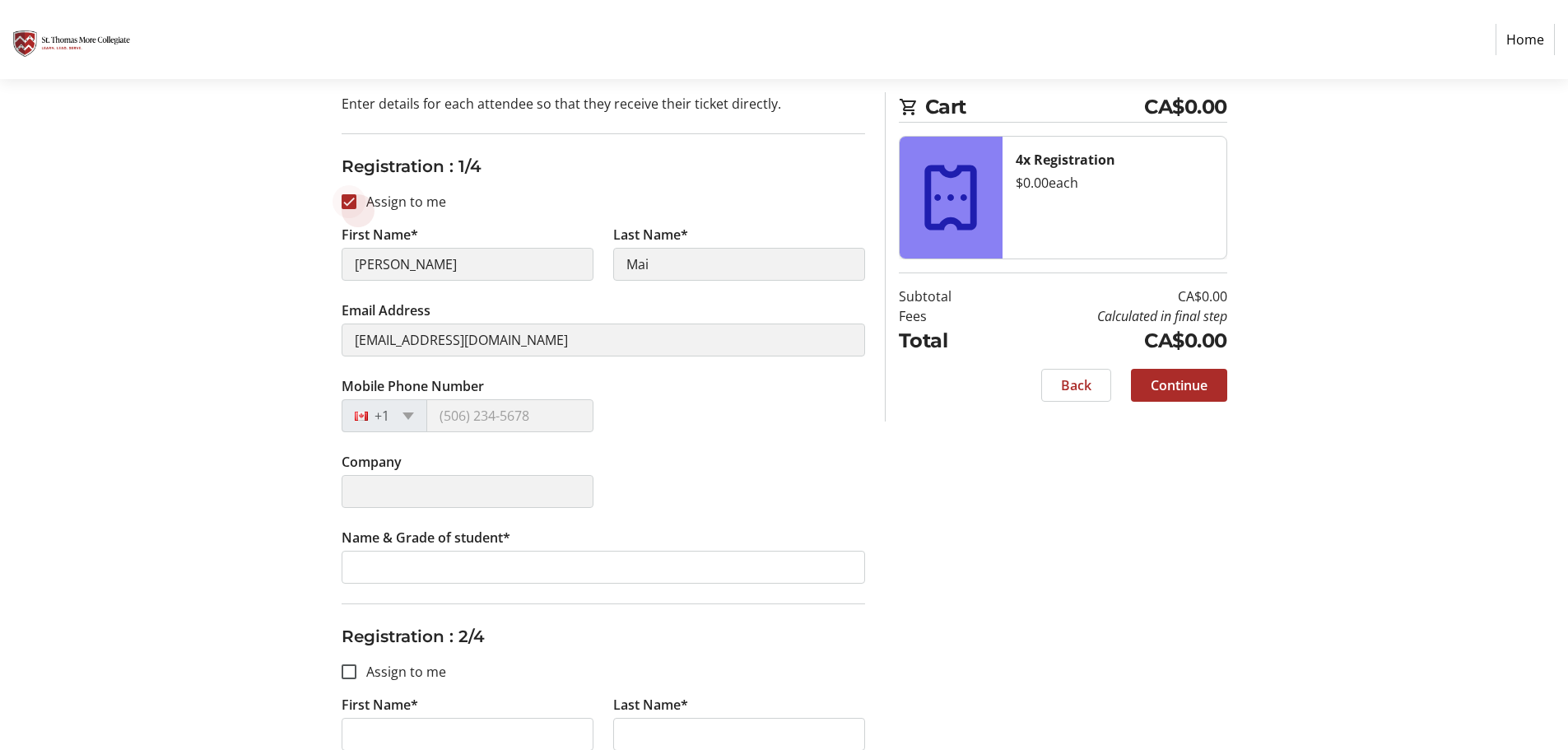
click at [358, 204] on div at bounding box center [349, 201] width 39 height 39
checkbox input "false"
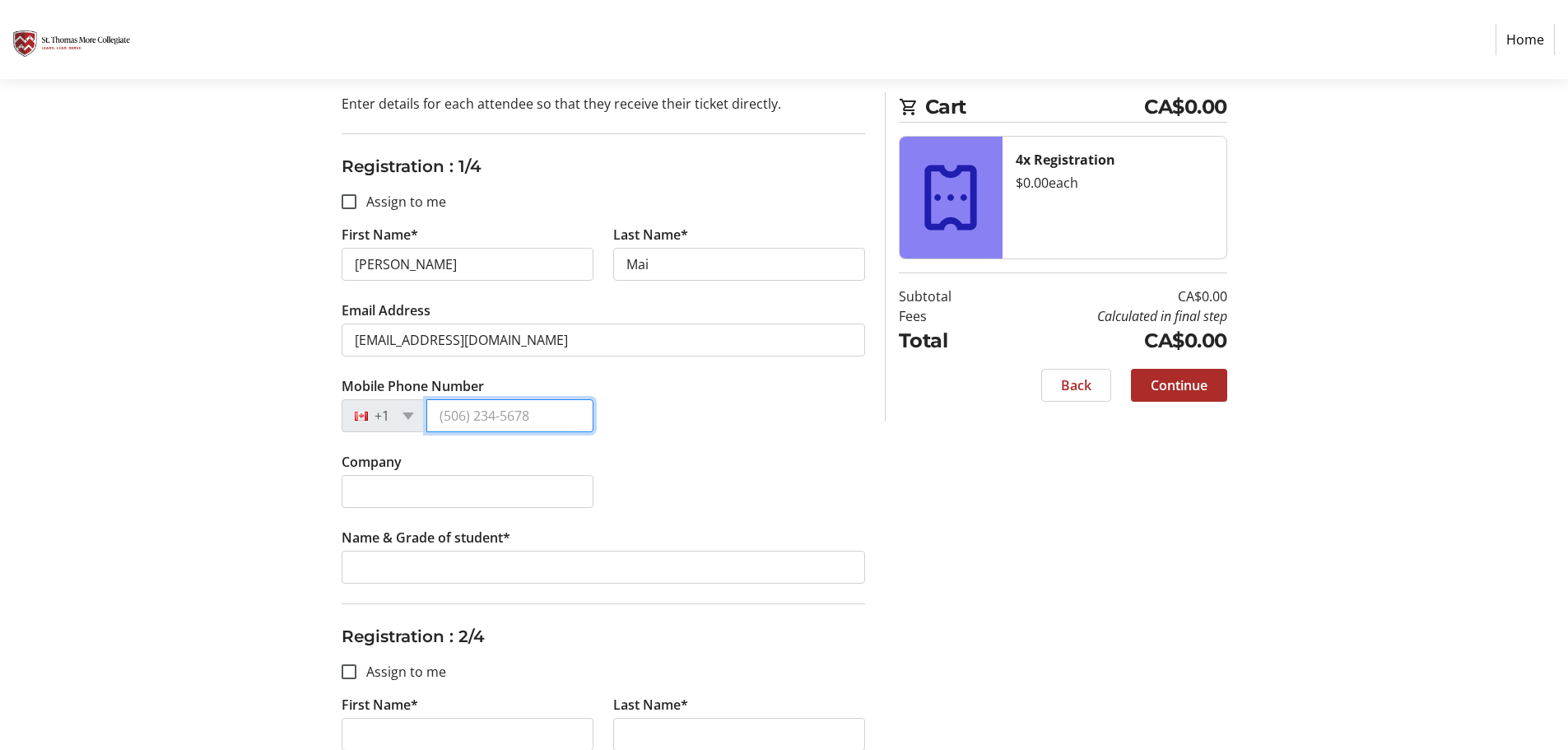
click at [534, 425] on input "Mobile Phone Number" at bounding box center [510, 416] width 167 height 33
type input "[PHONE_NUMBER]"
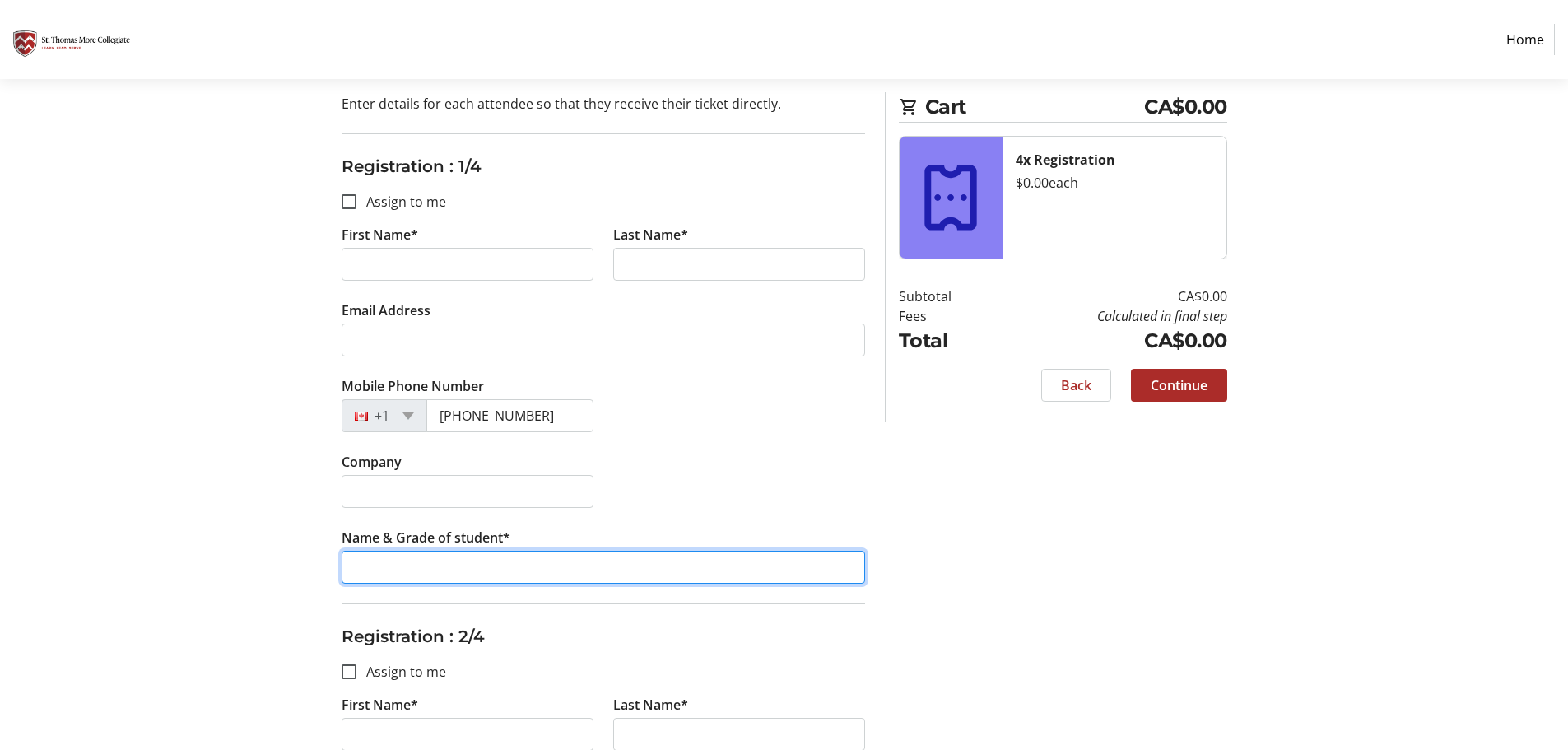
click at [528, 569] on input "Name & Grade of student*" at bounding box center [603, 567] width 523 height 33
paste input "[PERSON_NAME] / Gr.8"
type input "[PERSON_NAME] / Gr.8"
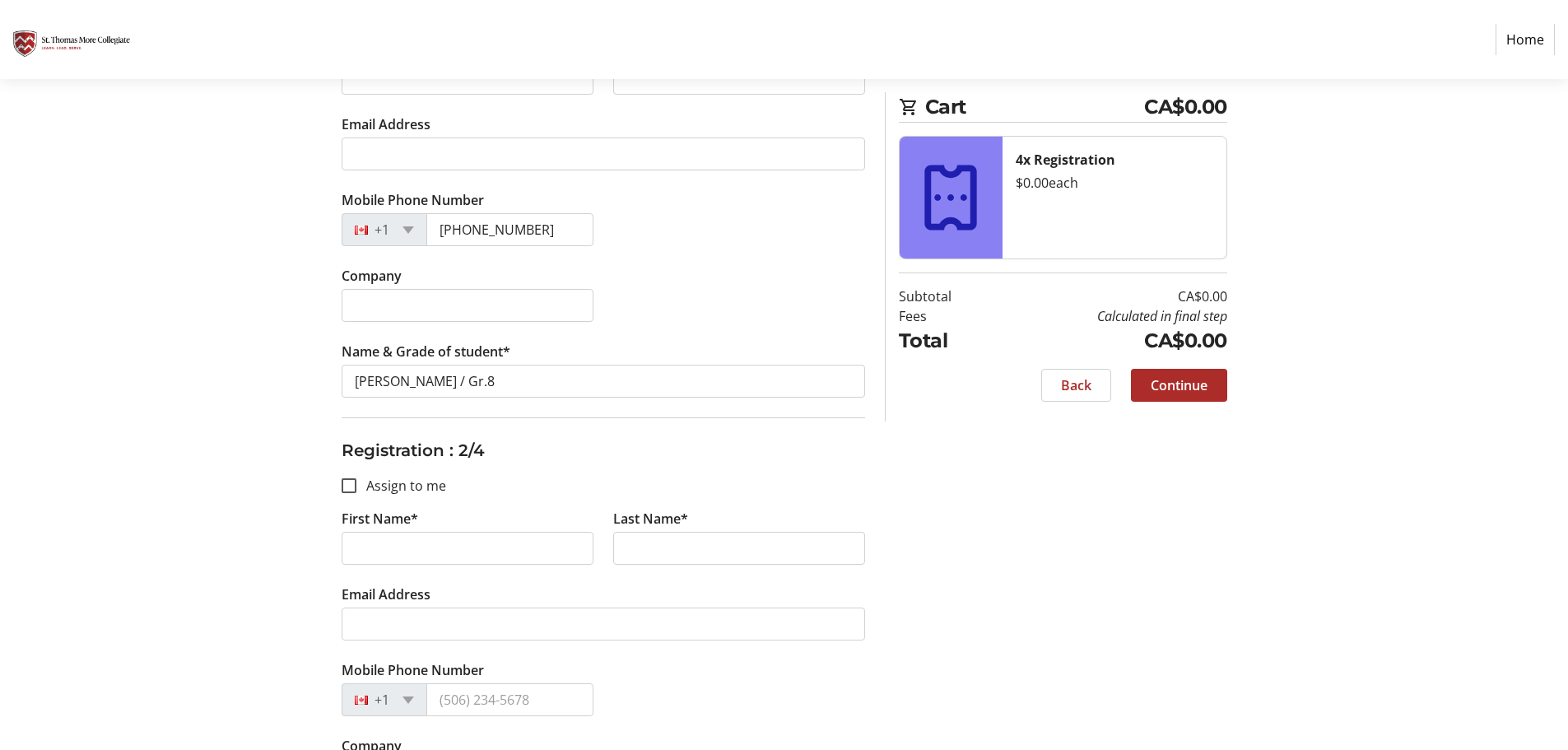
scroll to position [576, 0]
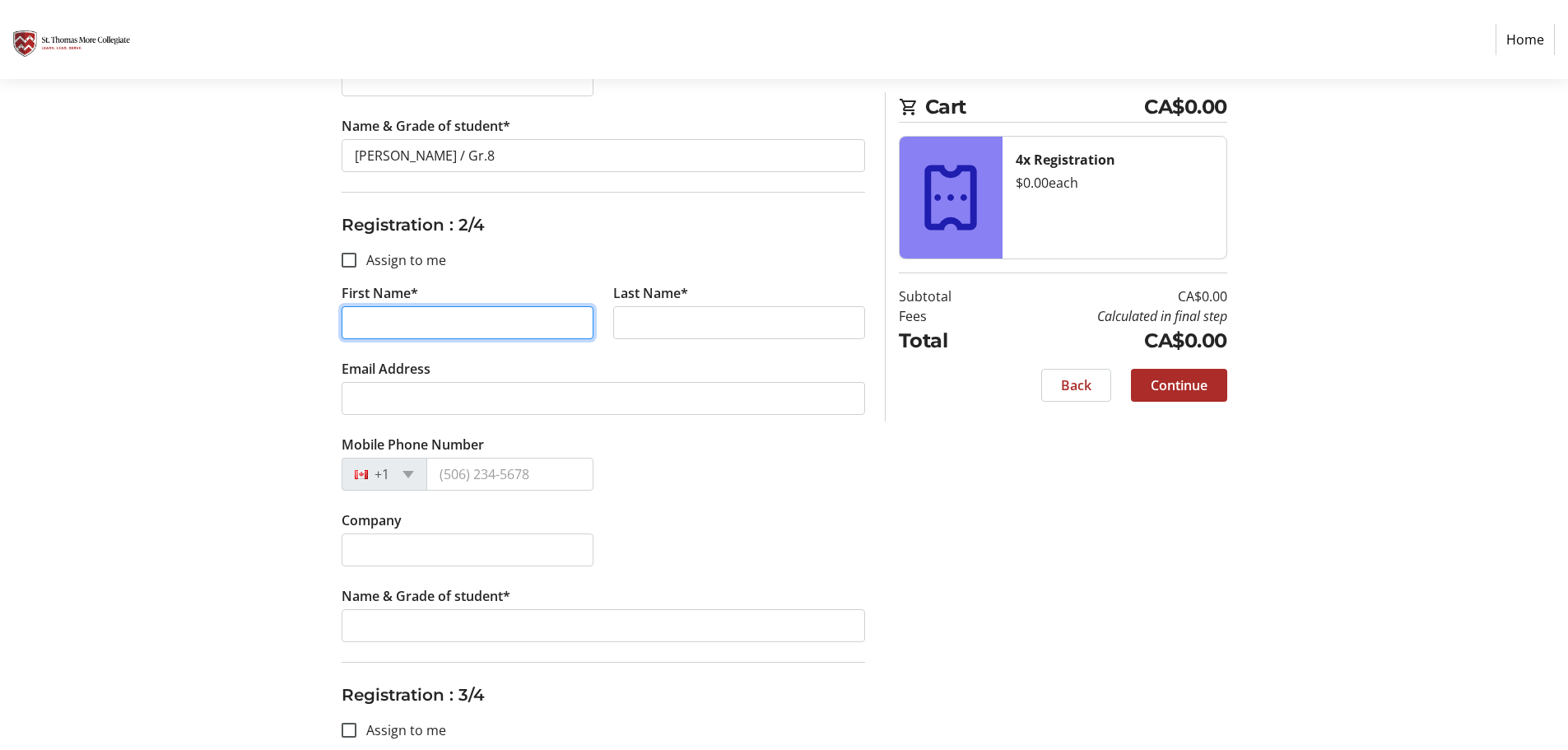
click at [400, 320] on input "First Name*" at bounding box center [468, 323] width 252 height 33
type input "Duke"
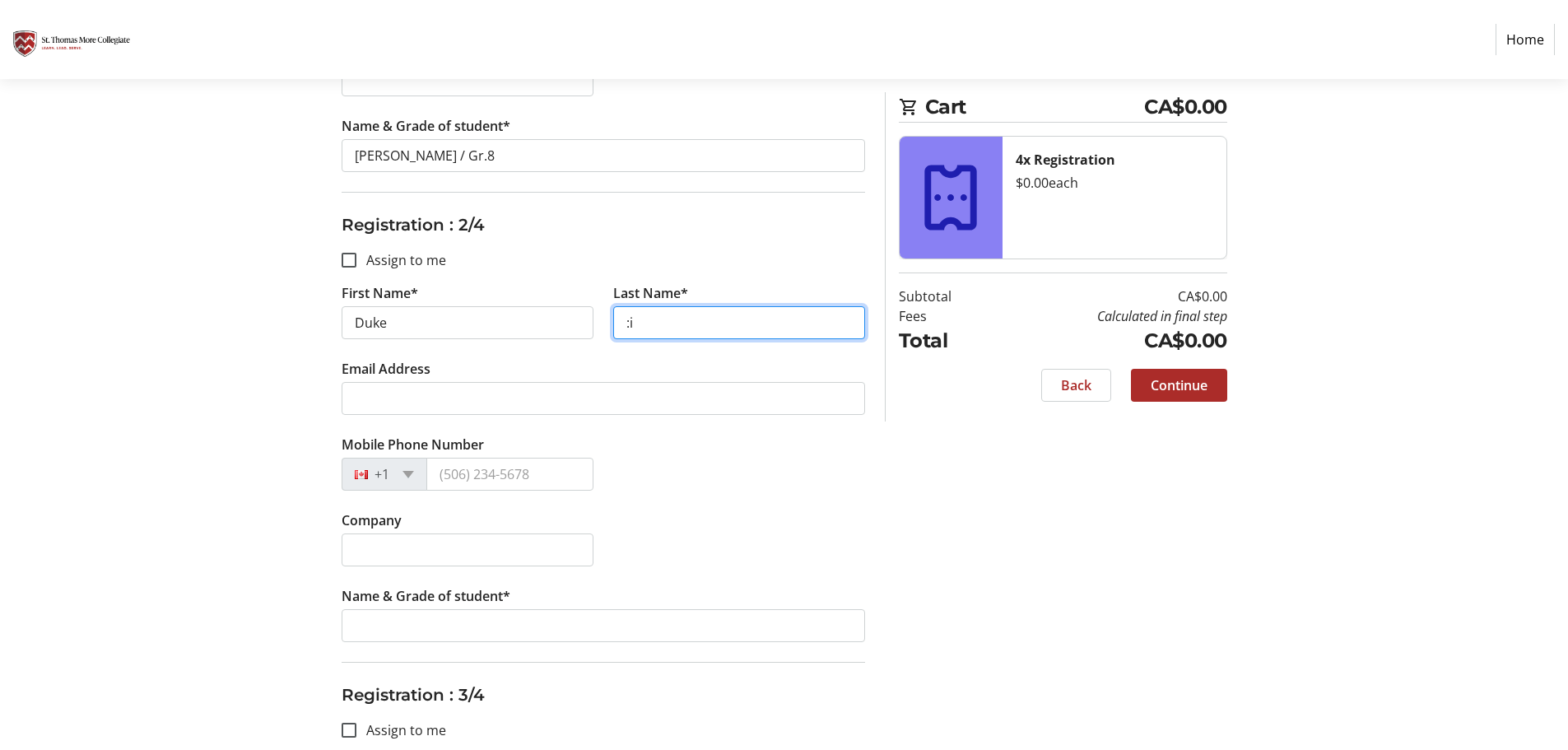
type input ":"
type input "Li"
click at [798, 526] on div "Company" at bounding box center [603, 547] width 543 height 76
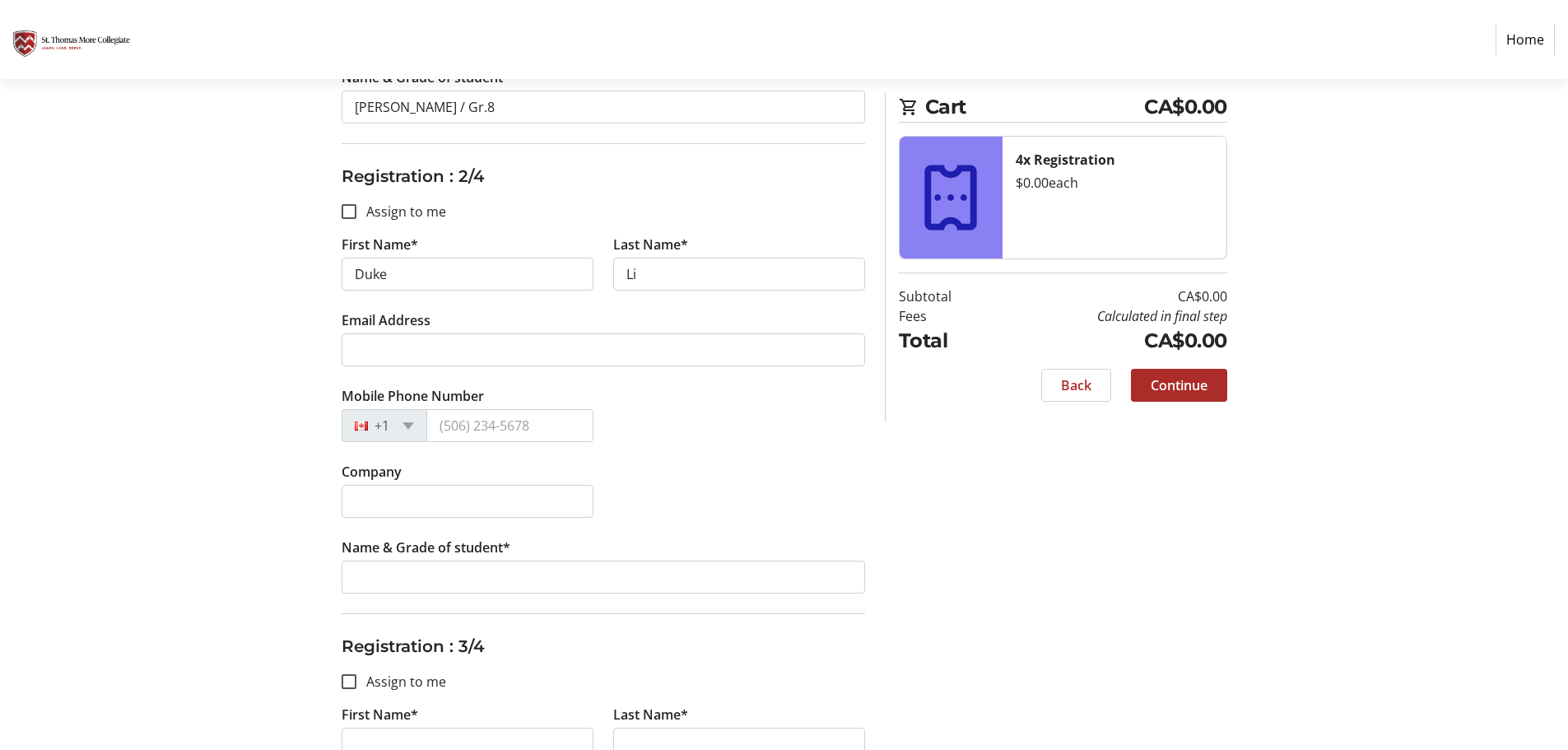
scroll to position [659, 0]
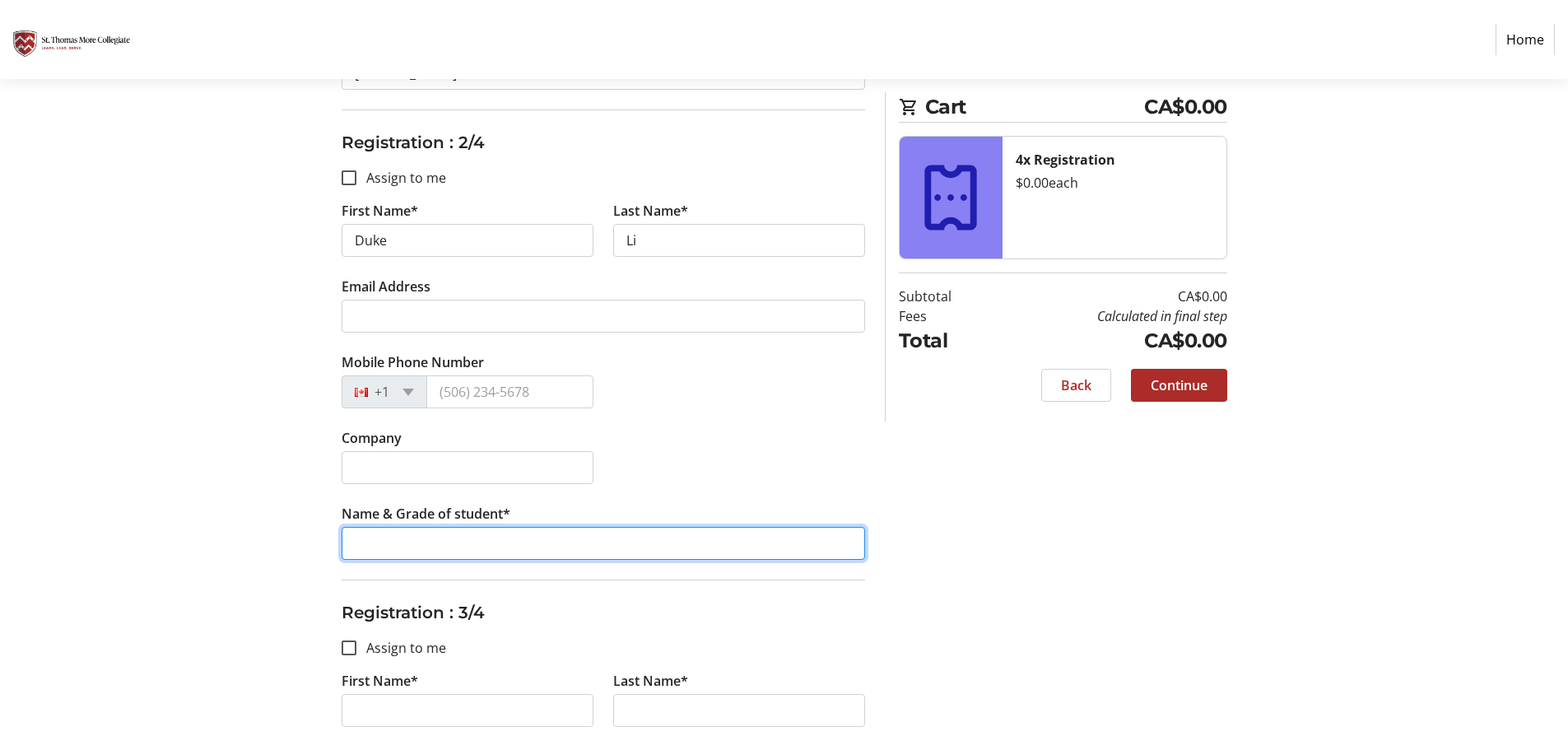
click at [416, 527] on input "Name & Grade of student*" at bounding box center [603, 544] width 523 height 33
paste input "[PERSON_NAME] / Gr.8"
type input "[PERSON_NAME] / Gr.8"
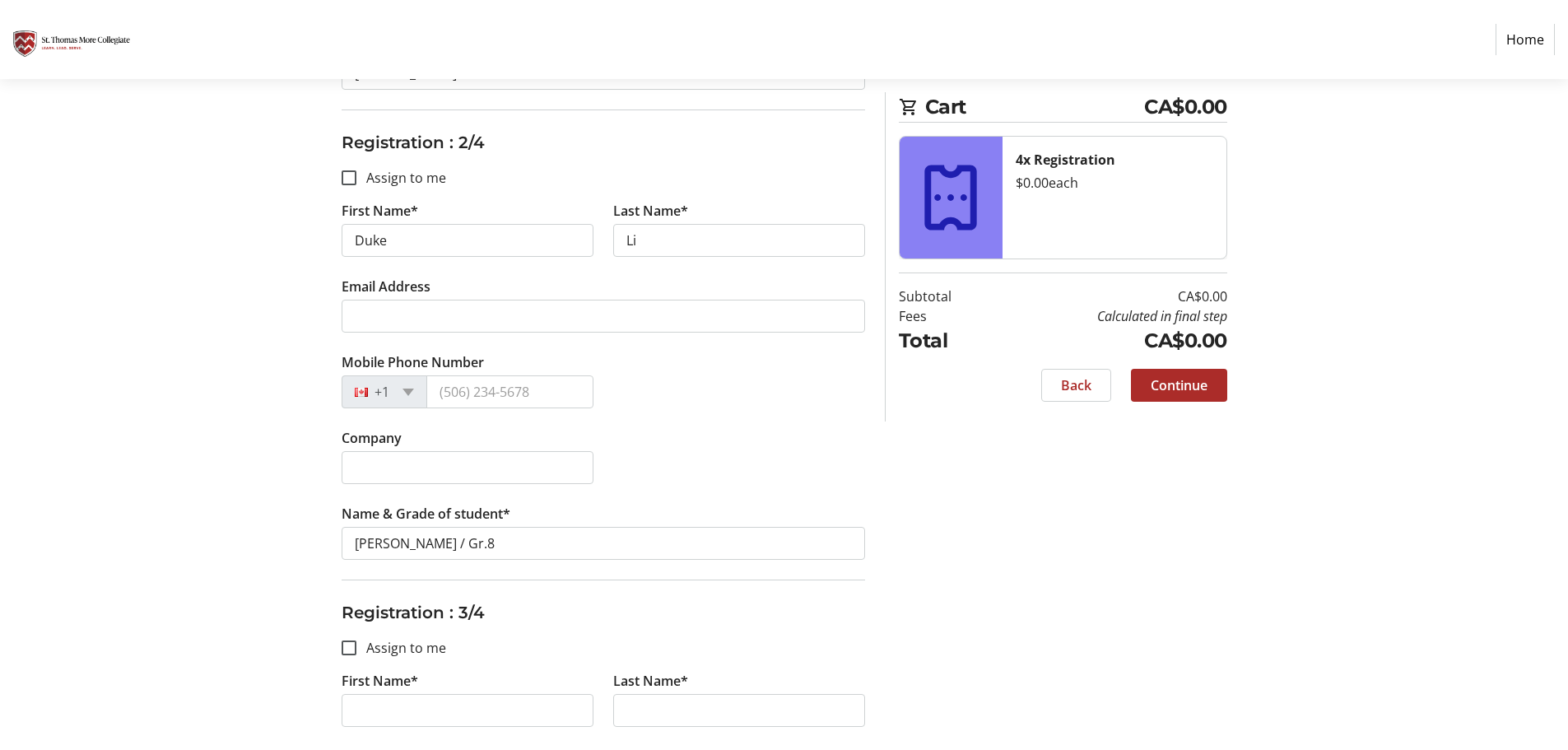
click at [1178, 538] on div "Assign Tickets Enter details for each attendee so that they receive their ticke…" at bounding box center [784, 538] width 1086 height 1962
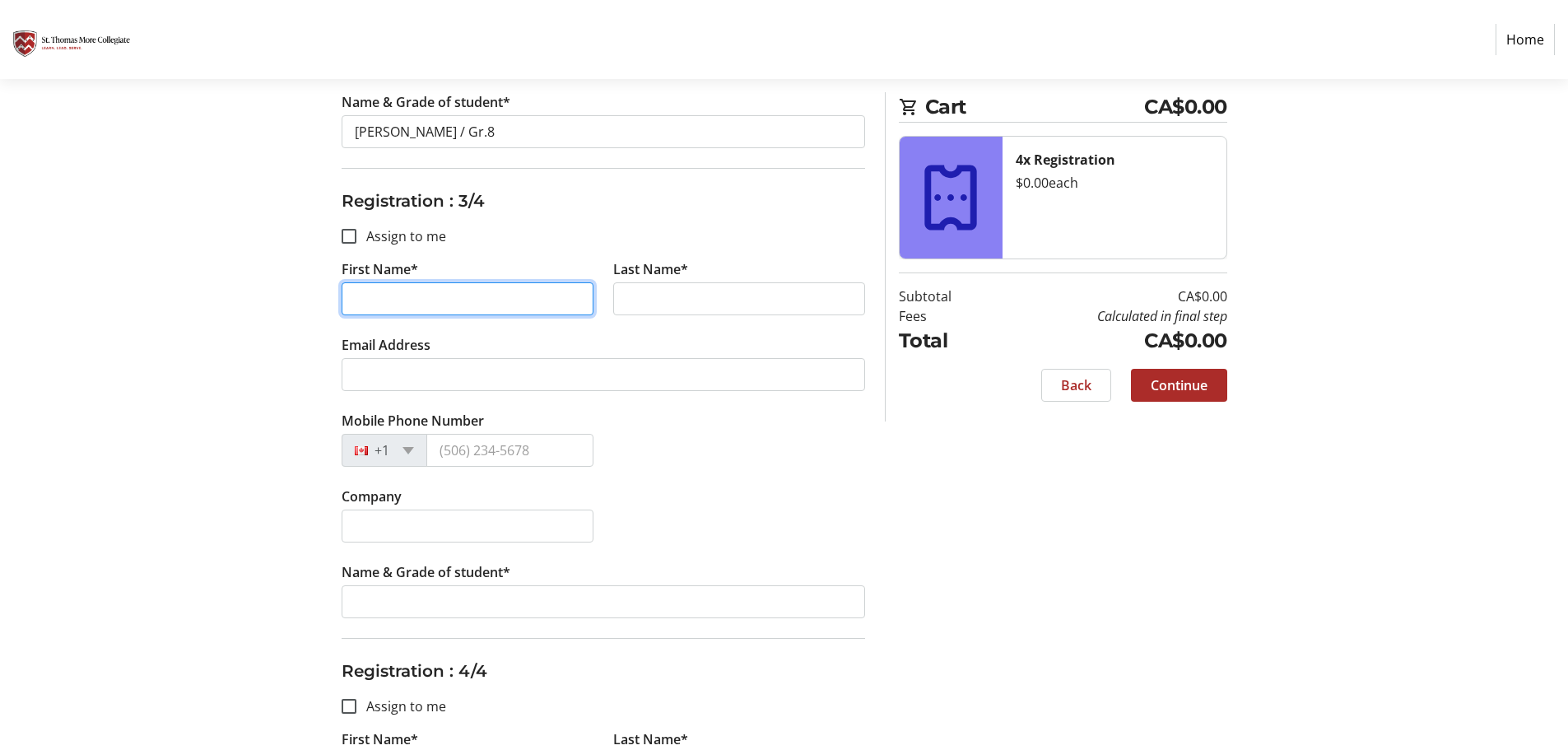
click at [508, 285] on input "First Name*" at bounding box center [468, 299] width 252 height 33
type input "[PERSON_NAME]"
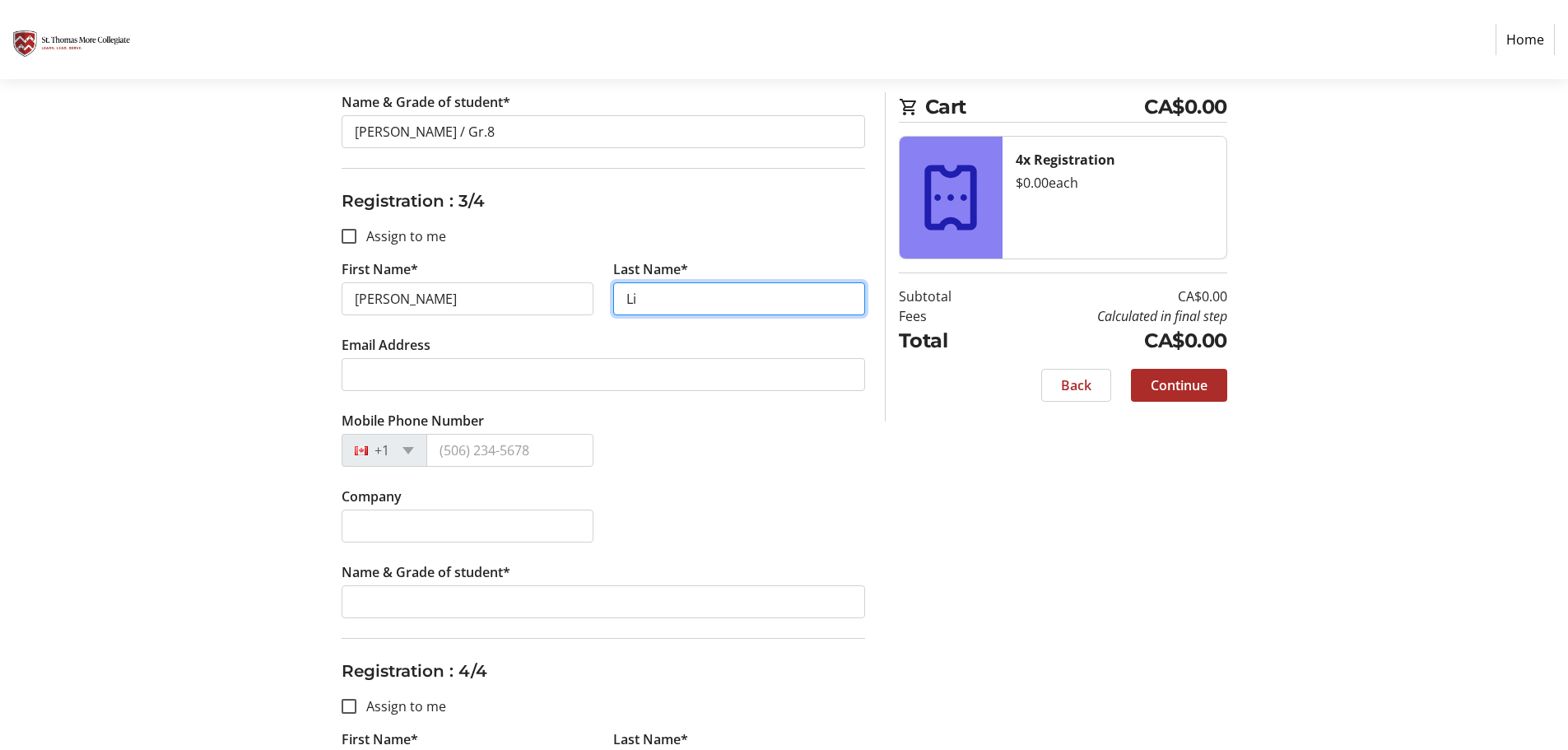
type input "Li"
click at [842, 535] on div "Company" at bounding box center [603, 524] width 543 height 76
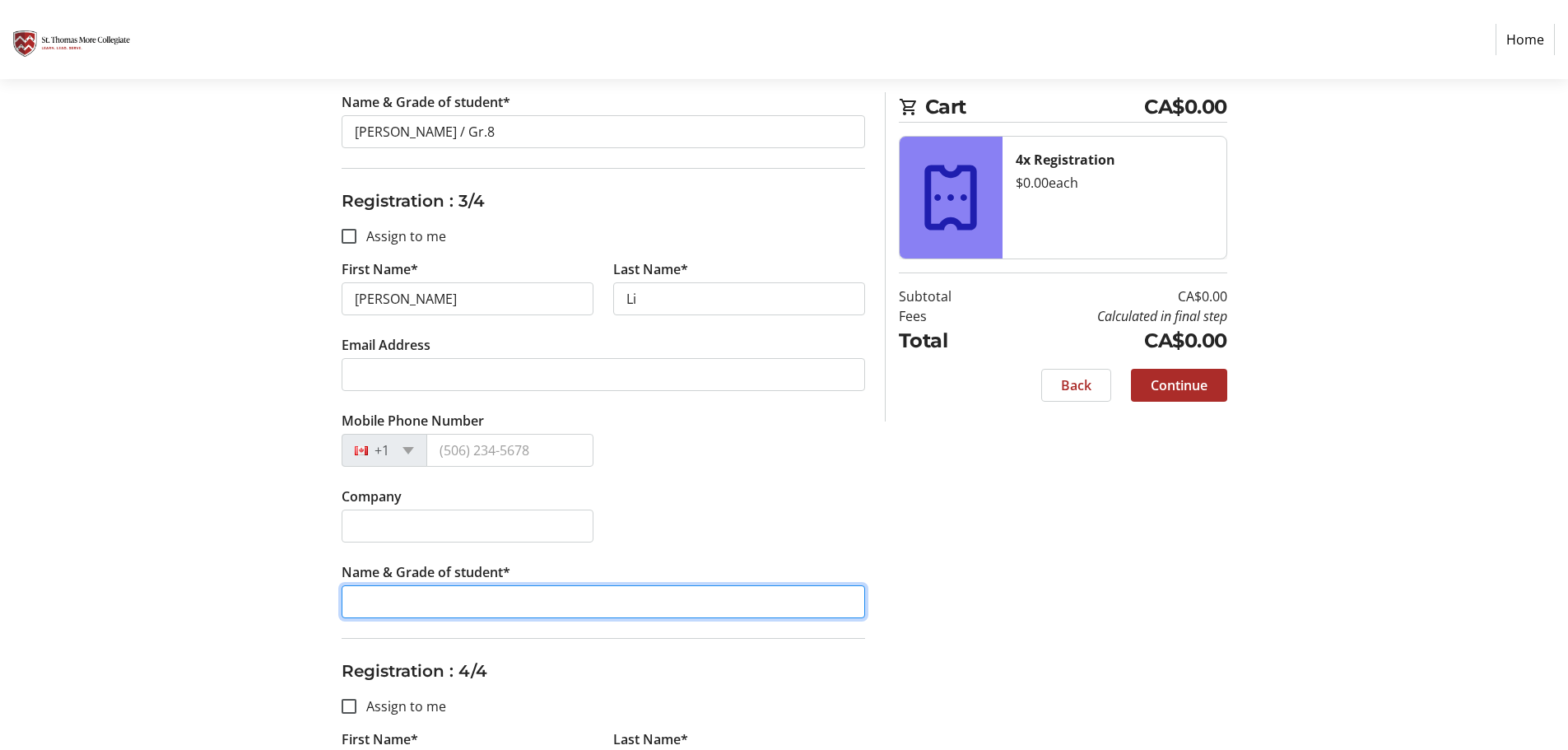
click at [441, 616] on input "Name & Grade of student*" at bounding box center [603, 601] width 523 height 33
paste input "[PERSON_NAME] / Gr.8"
type input "[PERSON_NAME] / Gr.8"
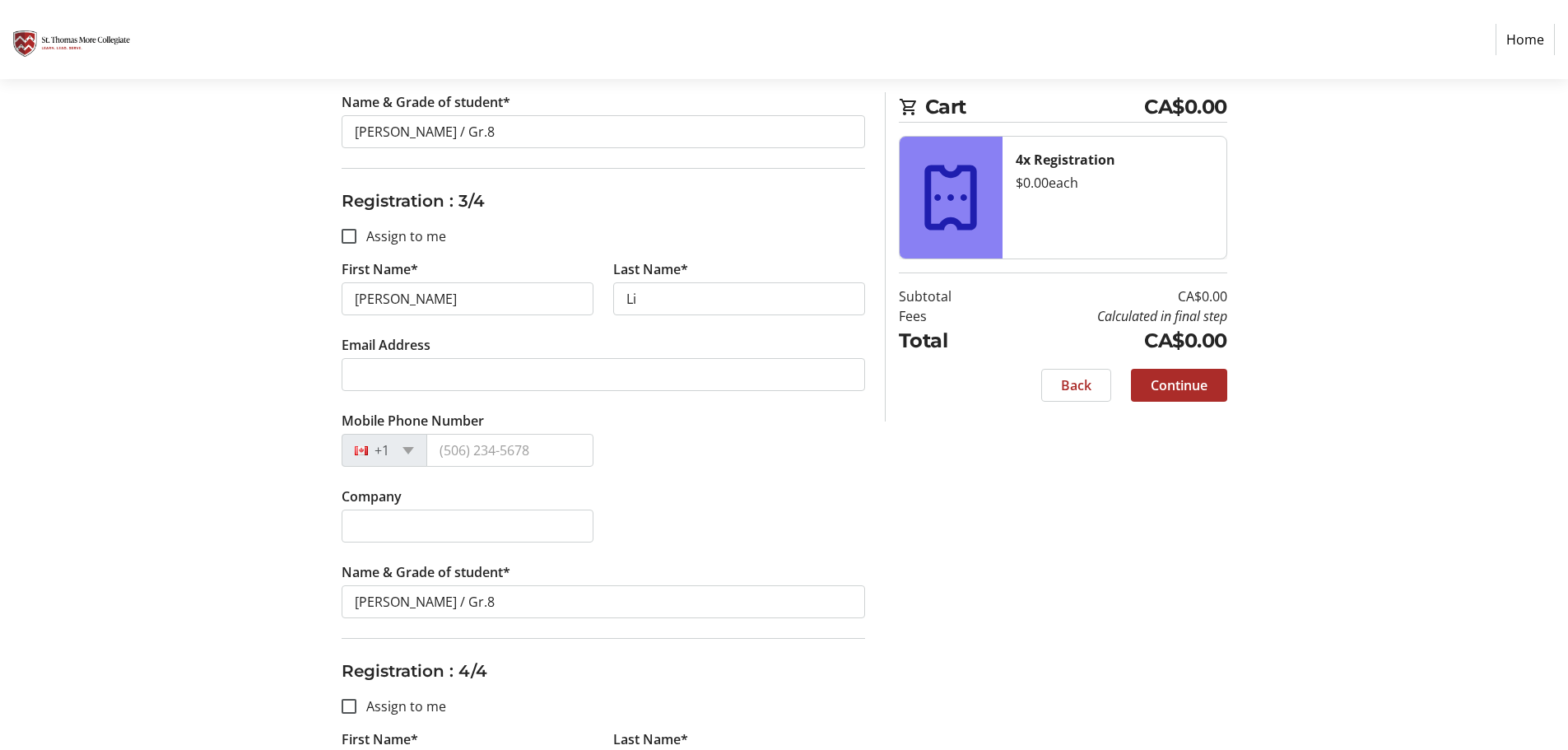
click at [1121, 630] on div "Assign Tickets Enter details for each attendee so that they receive their ticke…" at bounding box center [784, 126] width 1086 height 1962
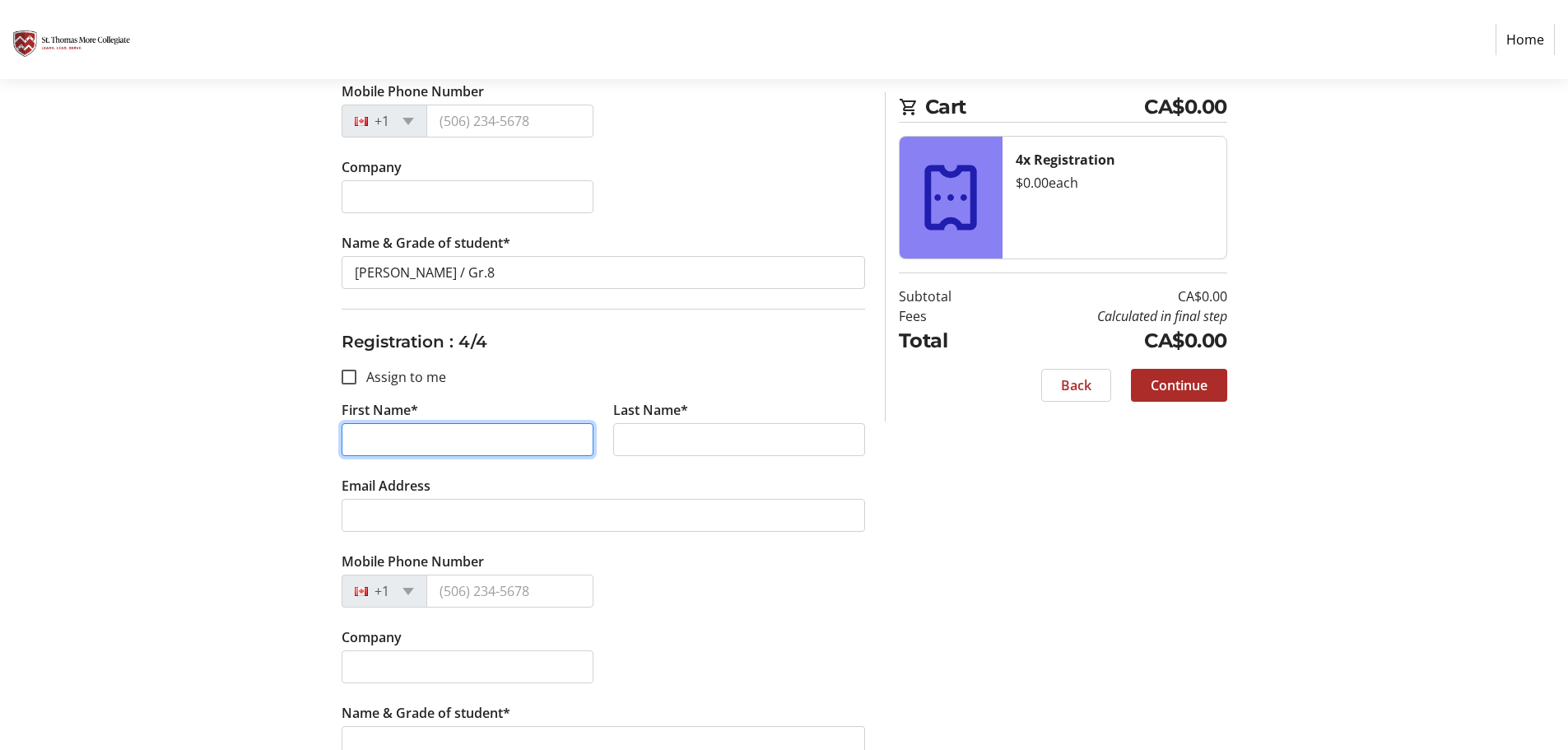
click at [453, 440] on input "First Name*" at bounding box center [468, 440] width 252 height 33
type input "Giselle"
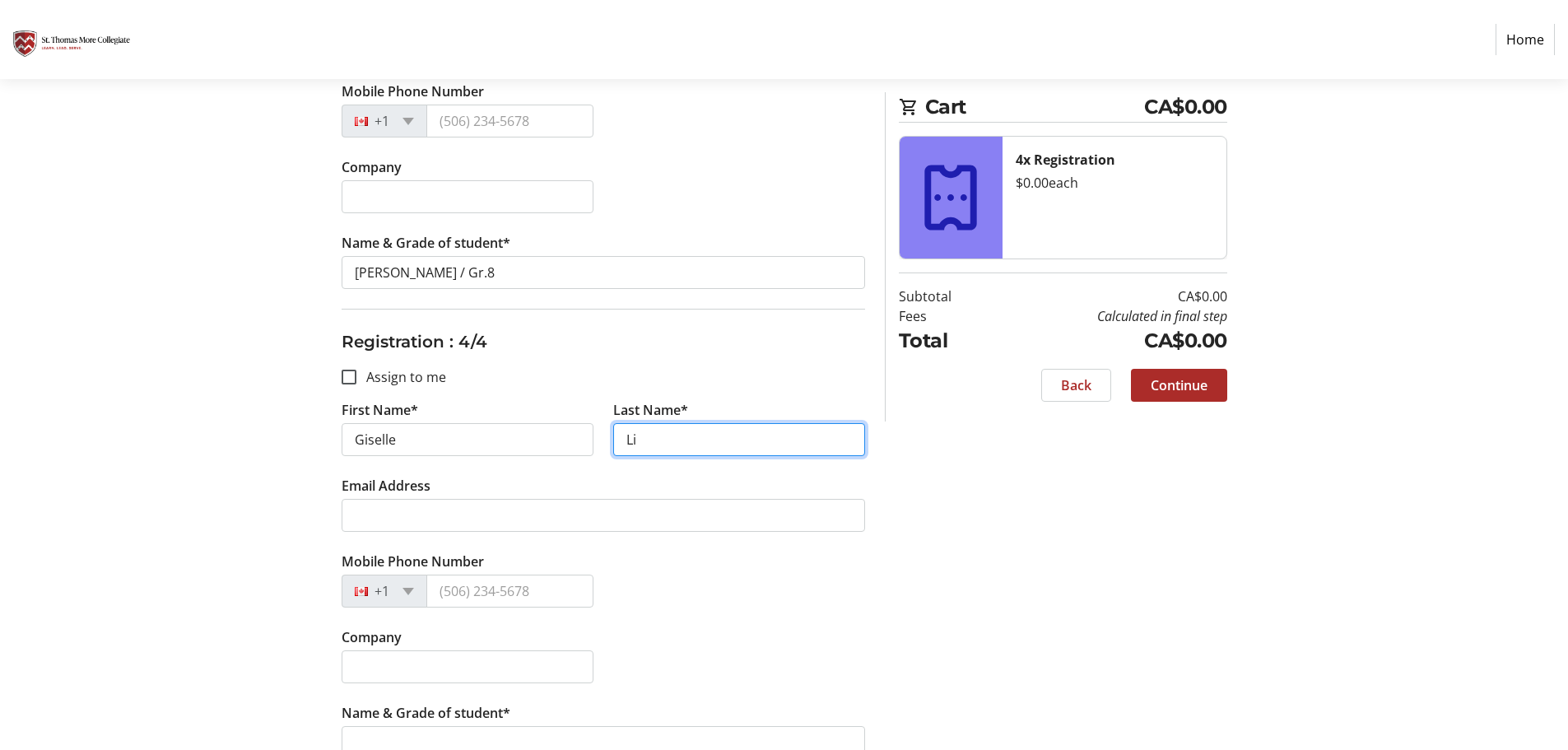
type input "Li"
click at [704, 618] on div "Mobile Phone Number +1" at bounding box center [603, 589] width 543 height 76
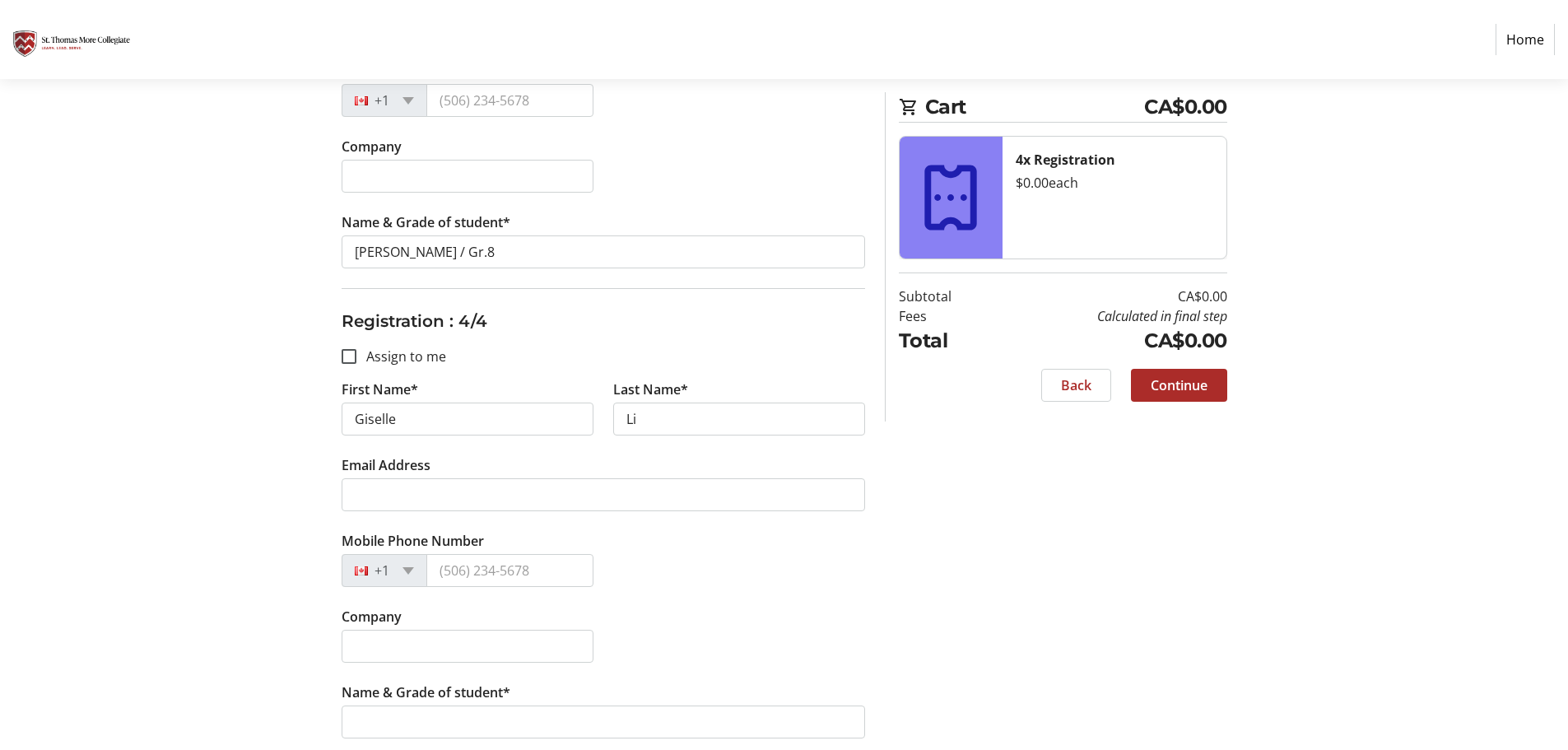
scroll to position [1428, 0]
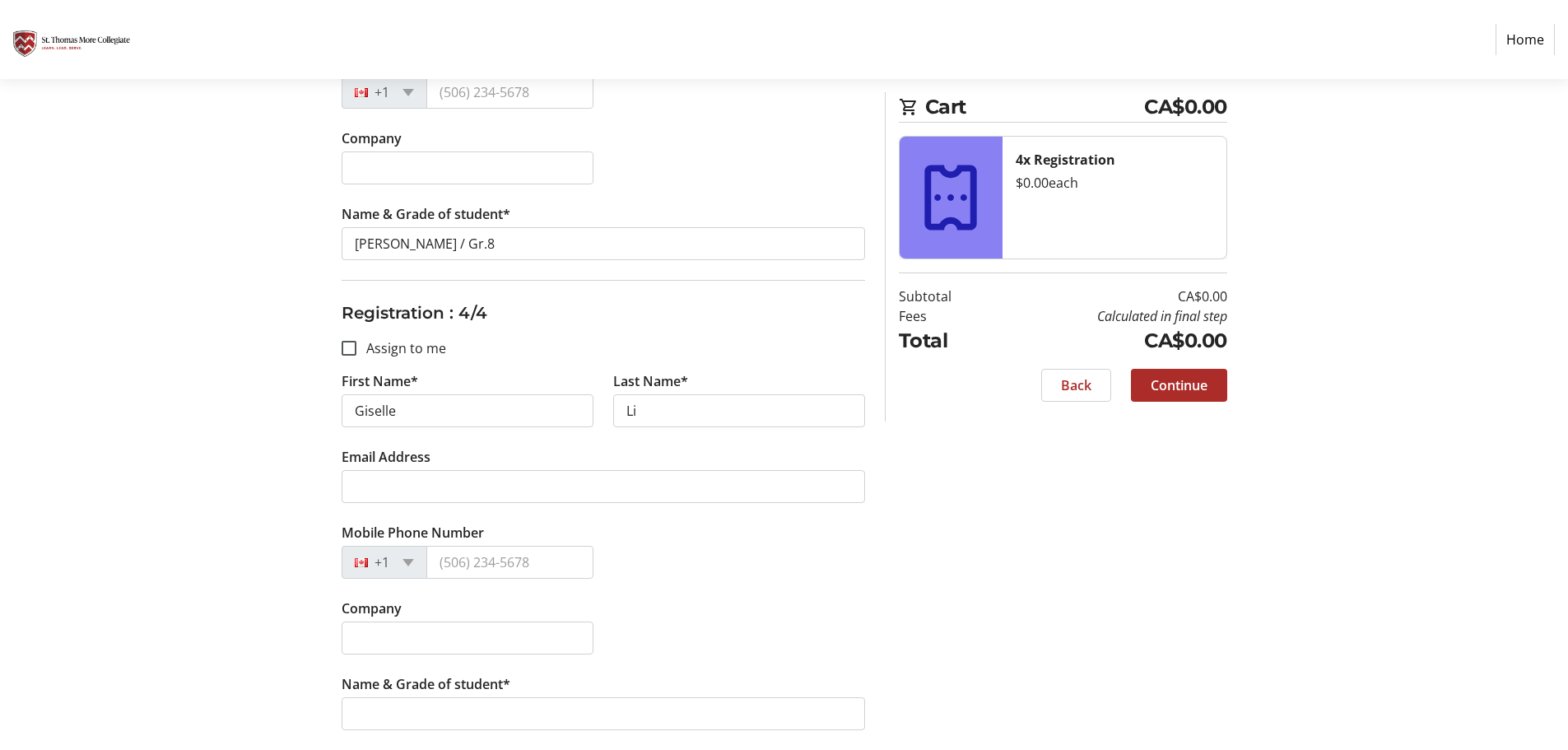
click at [476, 690] on label "Name & Grade of student*" at bounding box center [426, 684] width 169 height 20
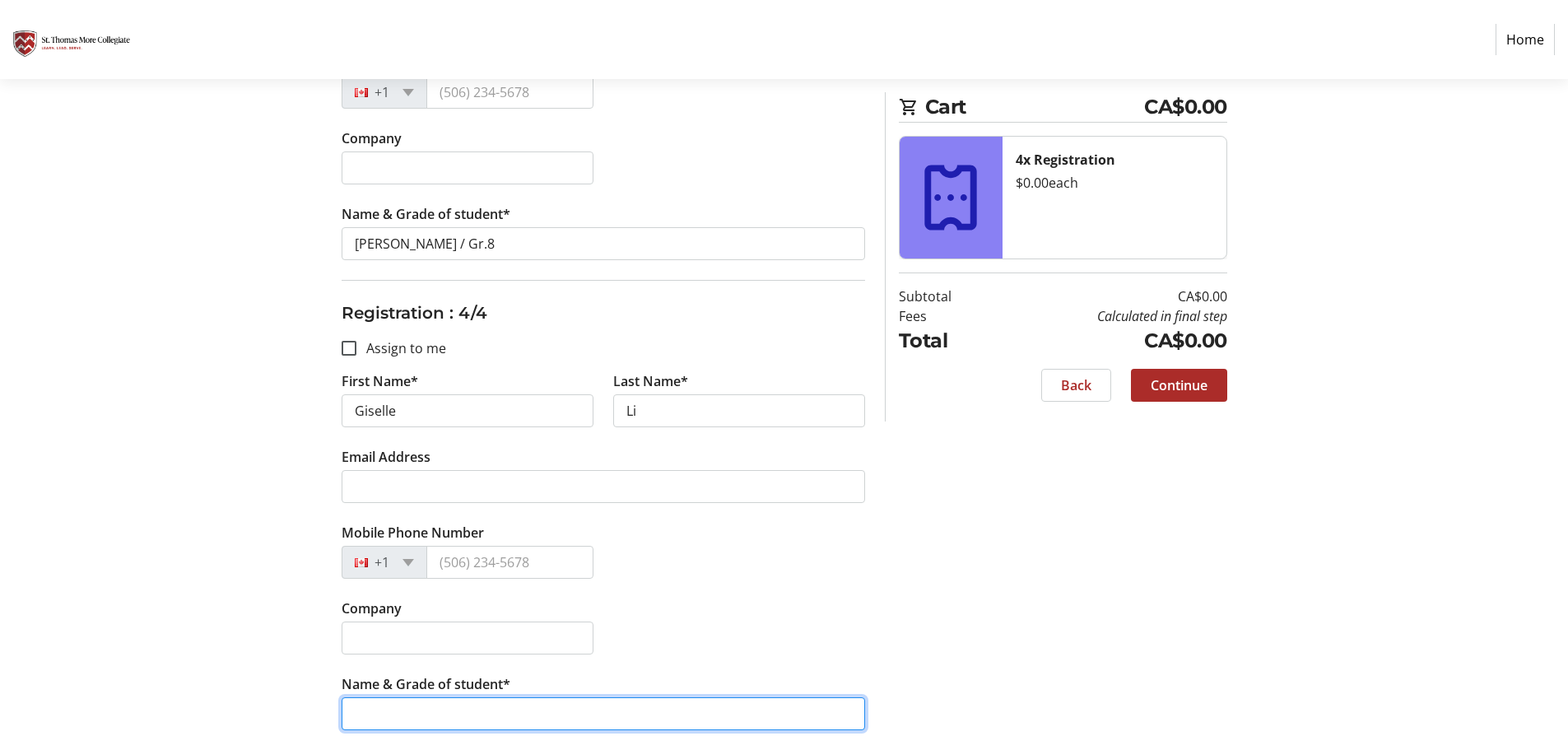
click at [476, 697] on input "Name & Grade of student*" at bounding box center [603, 714] width 523 height 33
click at [470, 714] on input "Name & Grade of student*" at bounding box center [603, 714] width 523 height 33
paste input "[PERSON_NAME] / Gr.8"
type input "[PERSON_NAME] / Gr.8"
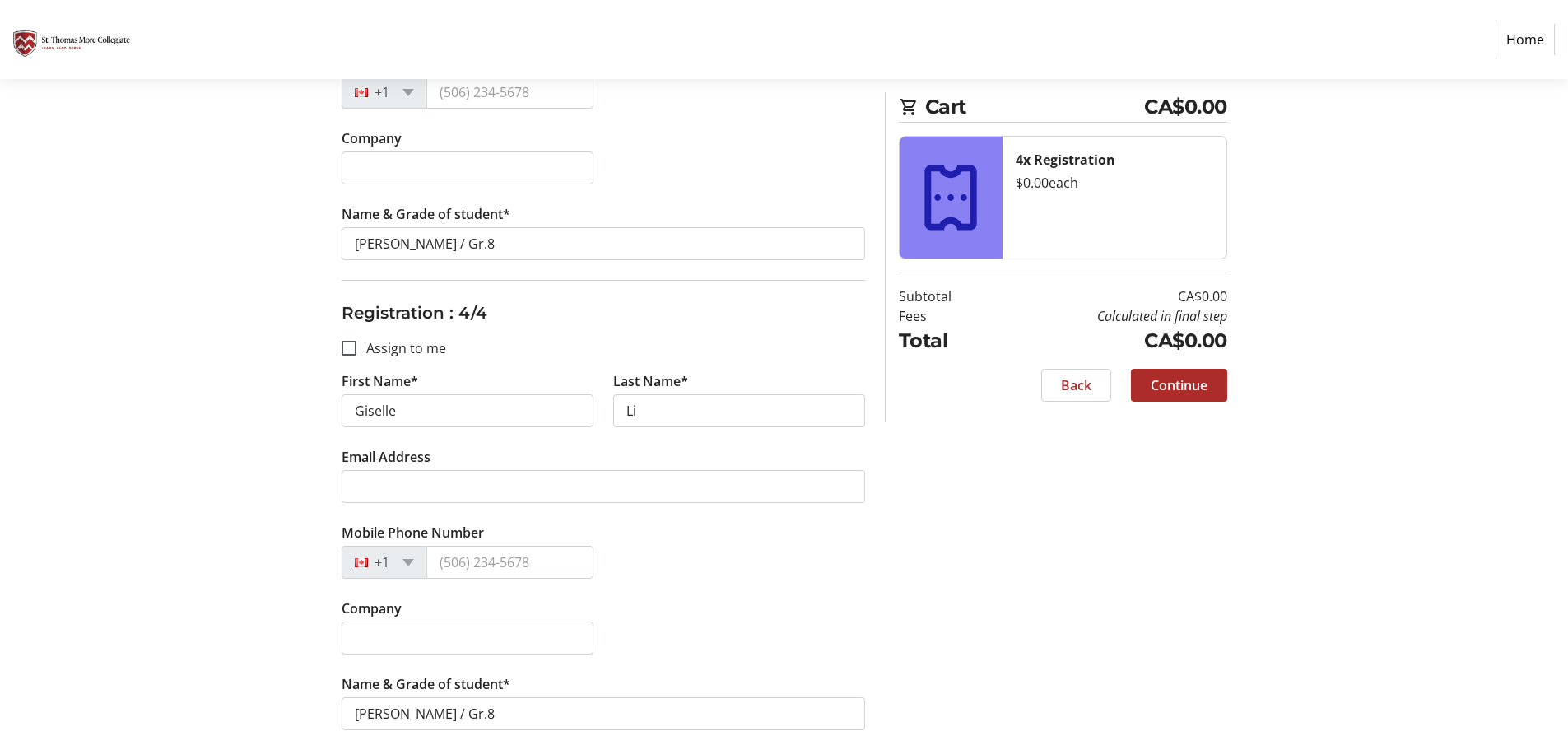
click at [1211, 395] on span at bounding box center [1179, 385] width 96 height 39
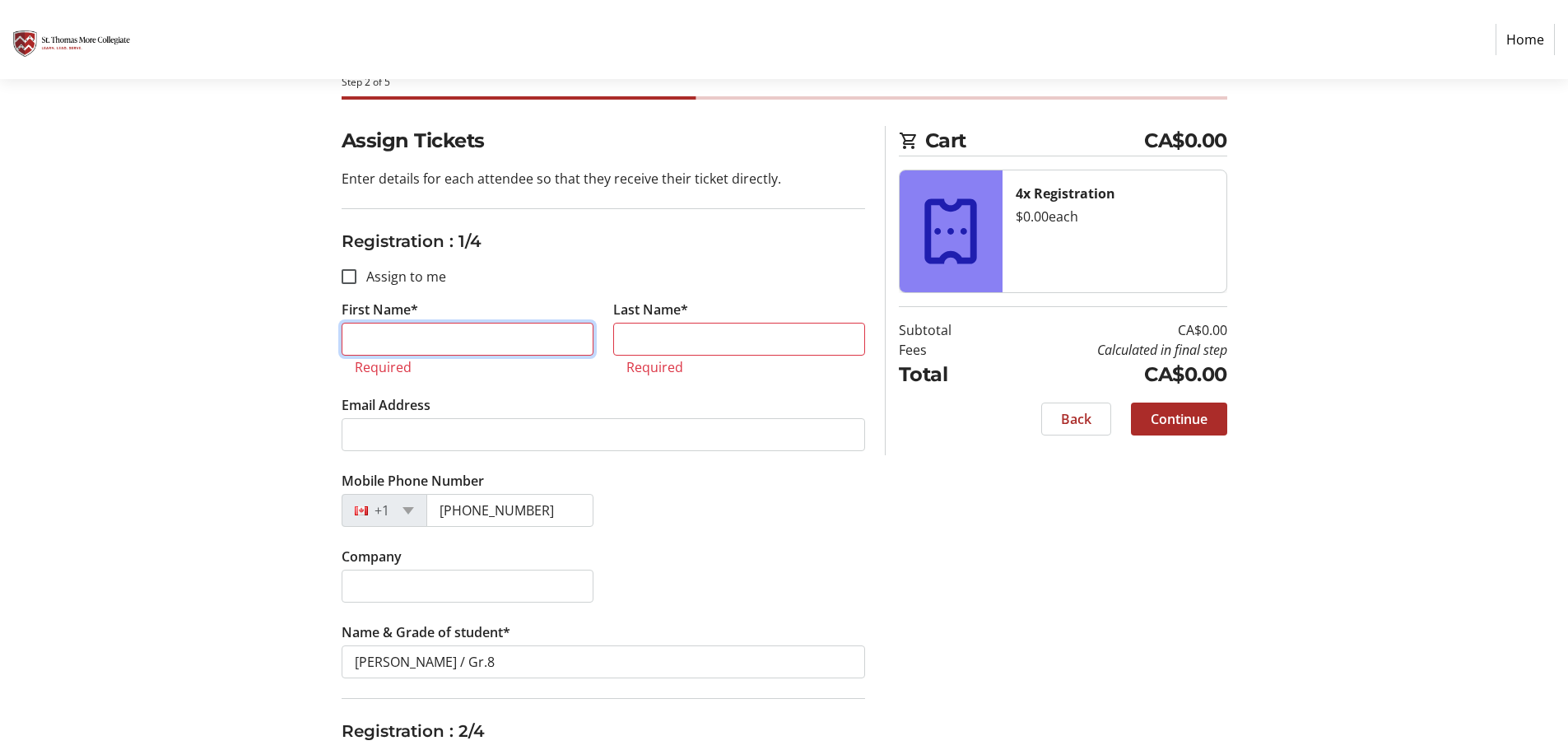
scroll to position [37, 0]
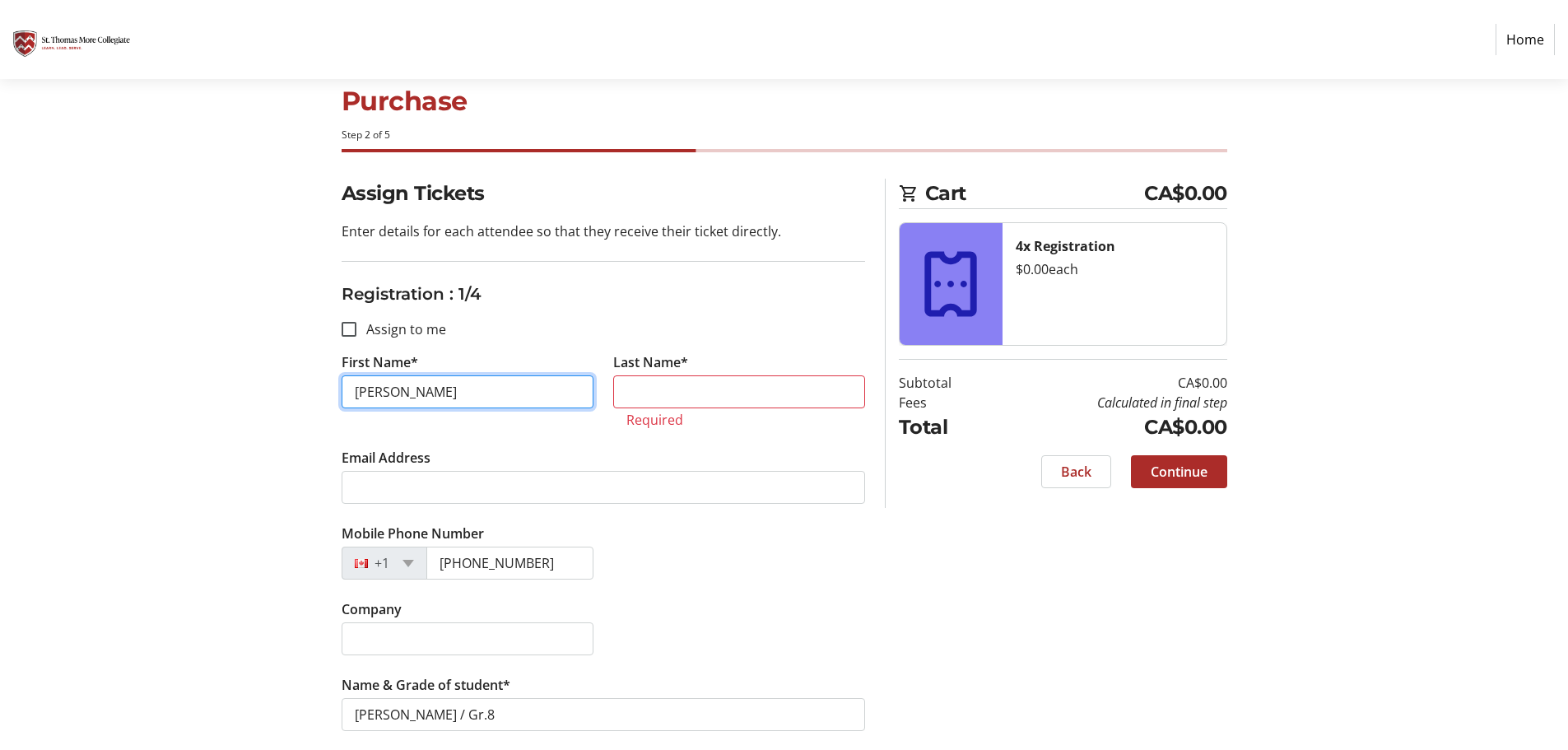
type input "[PERSON_NAME]"
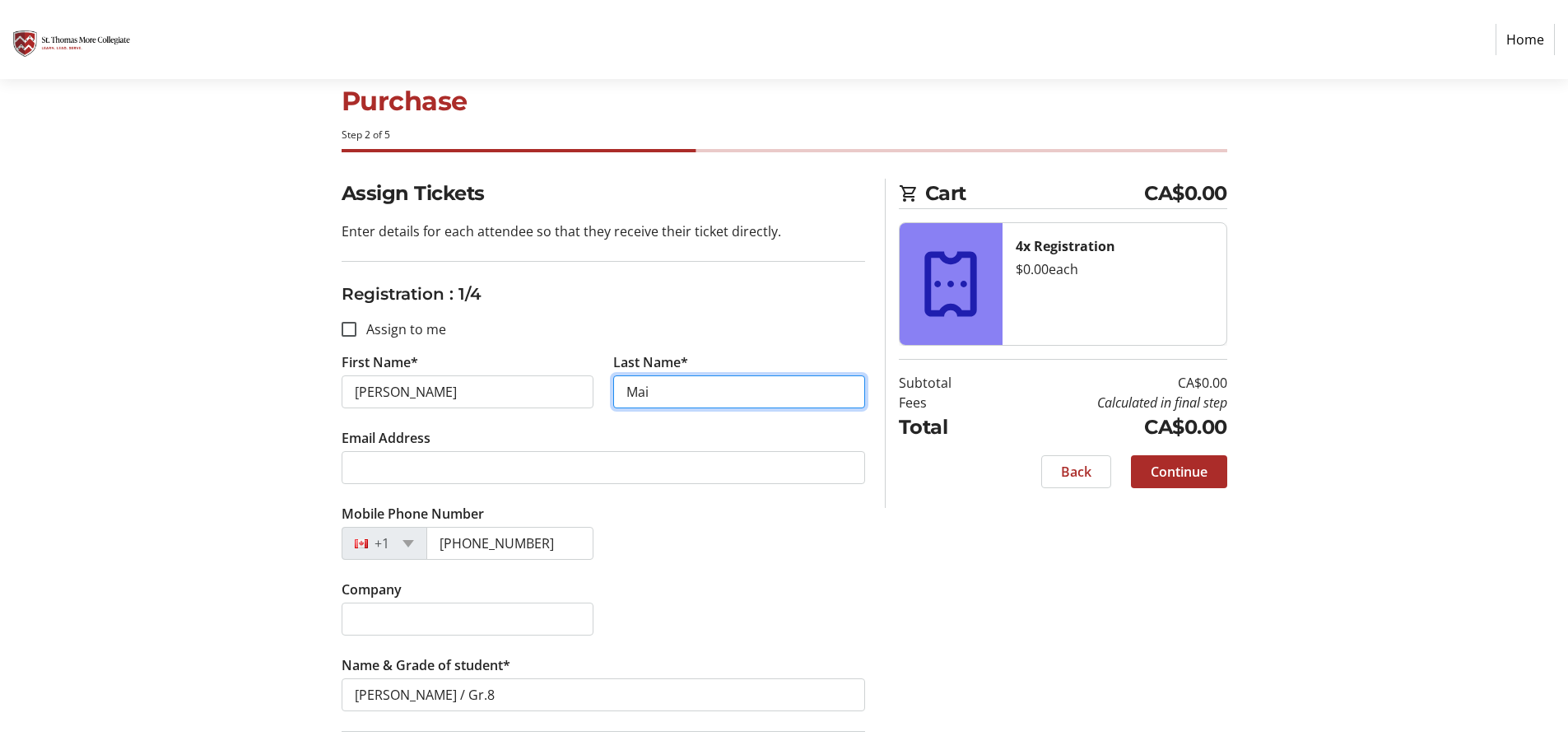
type input "Mai"
click at [1178, 458] on span at bounding box center [1179, 472] width 96 height 39
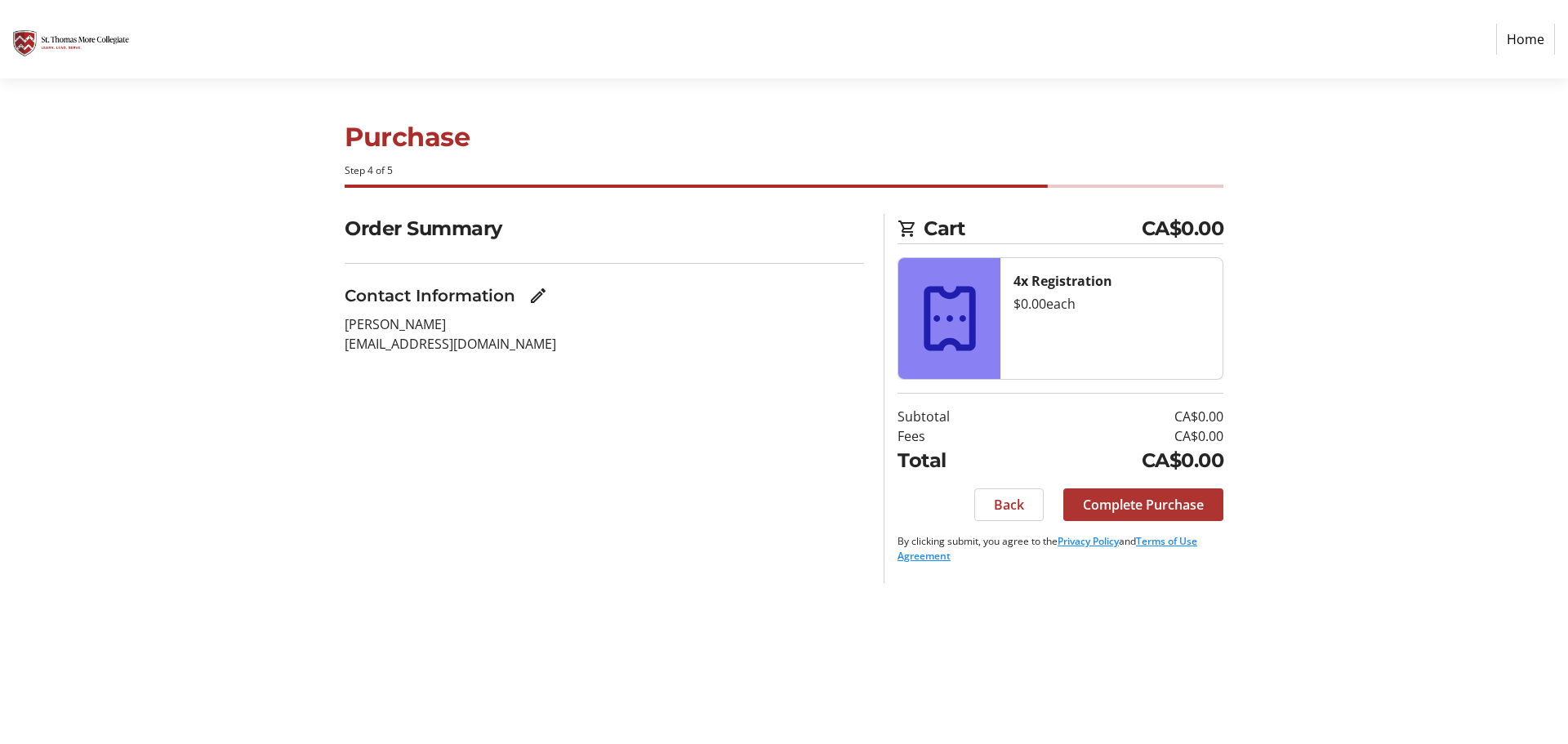
click at [1180, 512] on span "Complete Purchase" at bounding box center [1143, 504] width 121 height 20
